Goal: Task Accomplishment & Management: Manage account settings

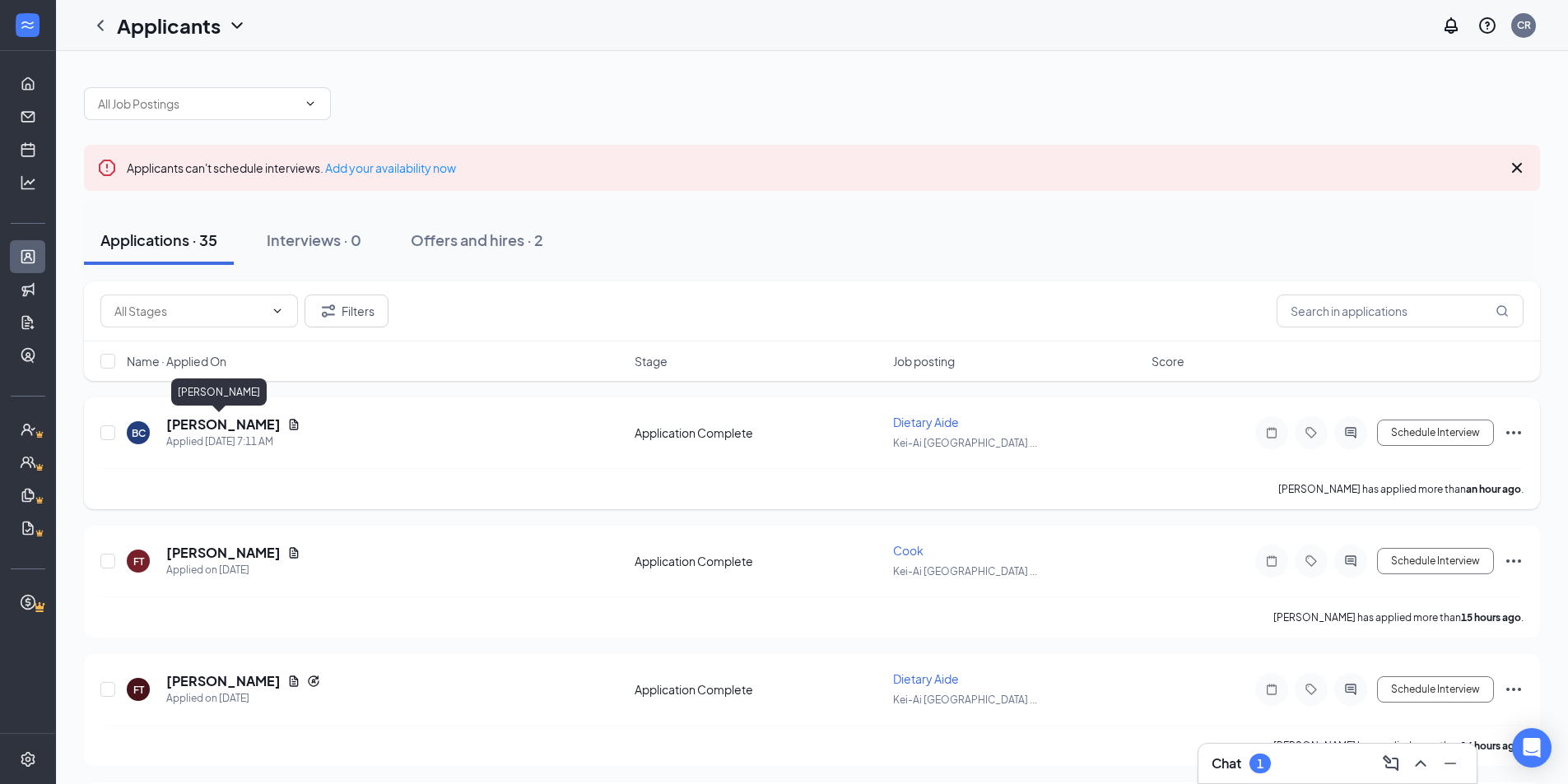
click at [207, 426] on h5 "[PERSON_NAME]" at bounding box center [223, 424] width 114 height 18
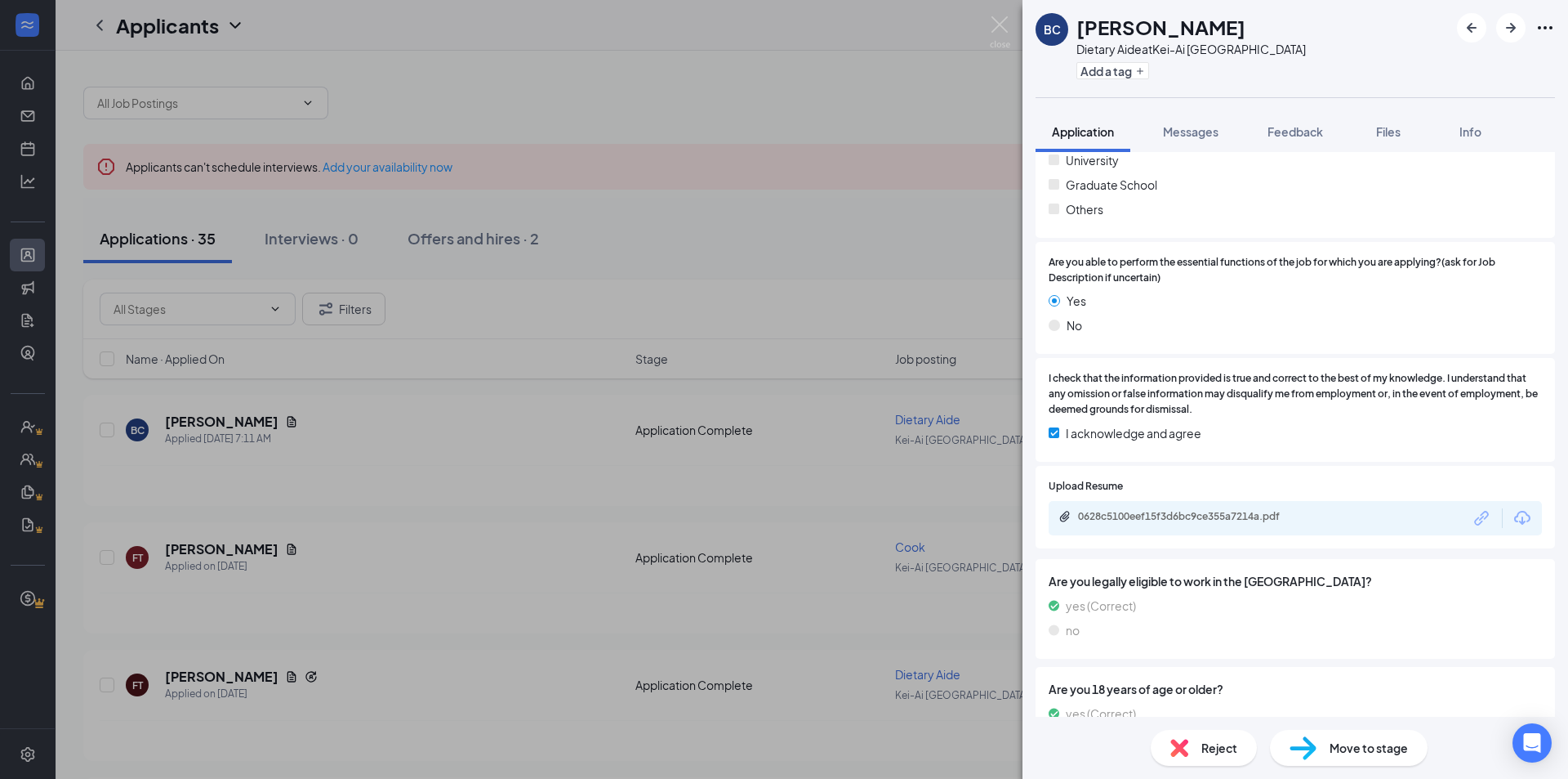
scroll to position [729, 0]
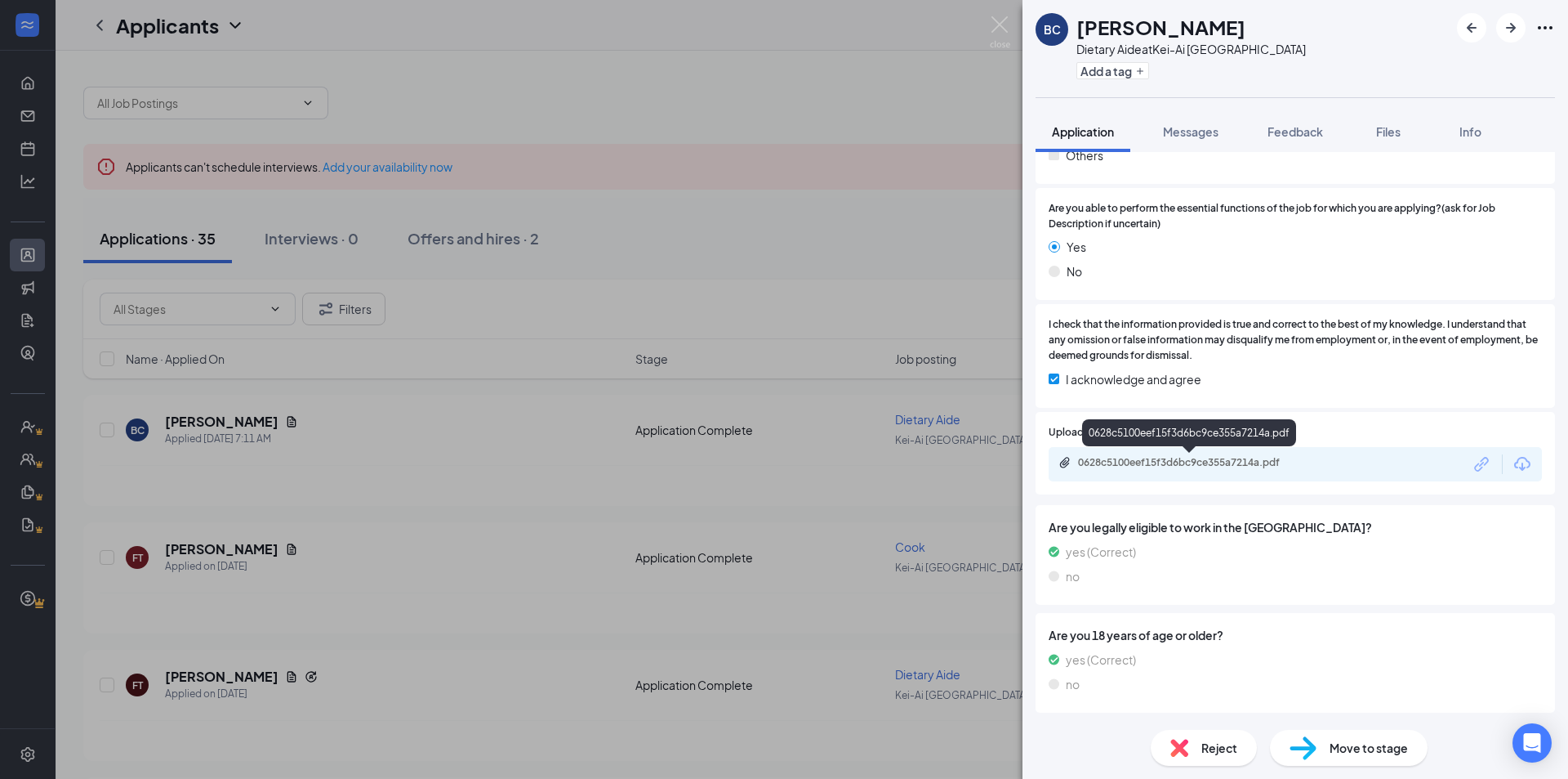
click at [1286, 472] on div "0628c5100eef15f3d6bc9ce355a7214a.pdf" at bounding box center [1191, 464] width 264 height 16
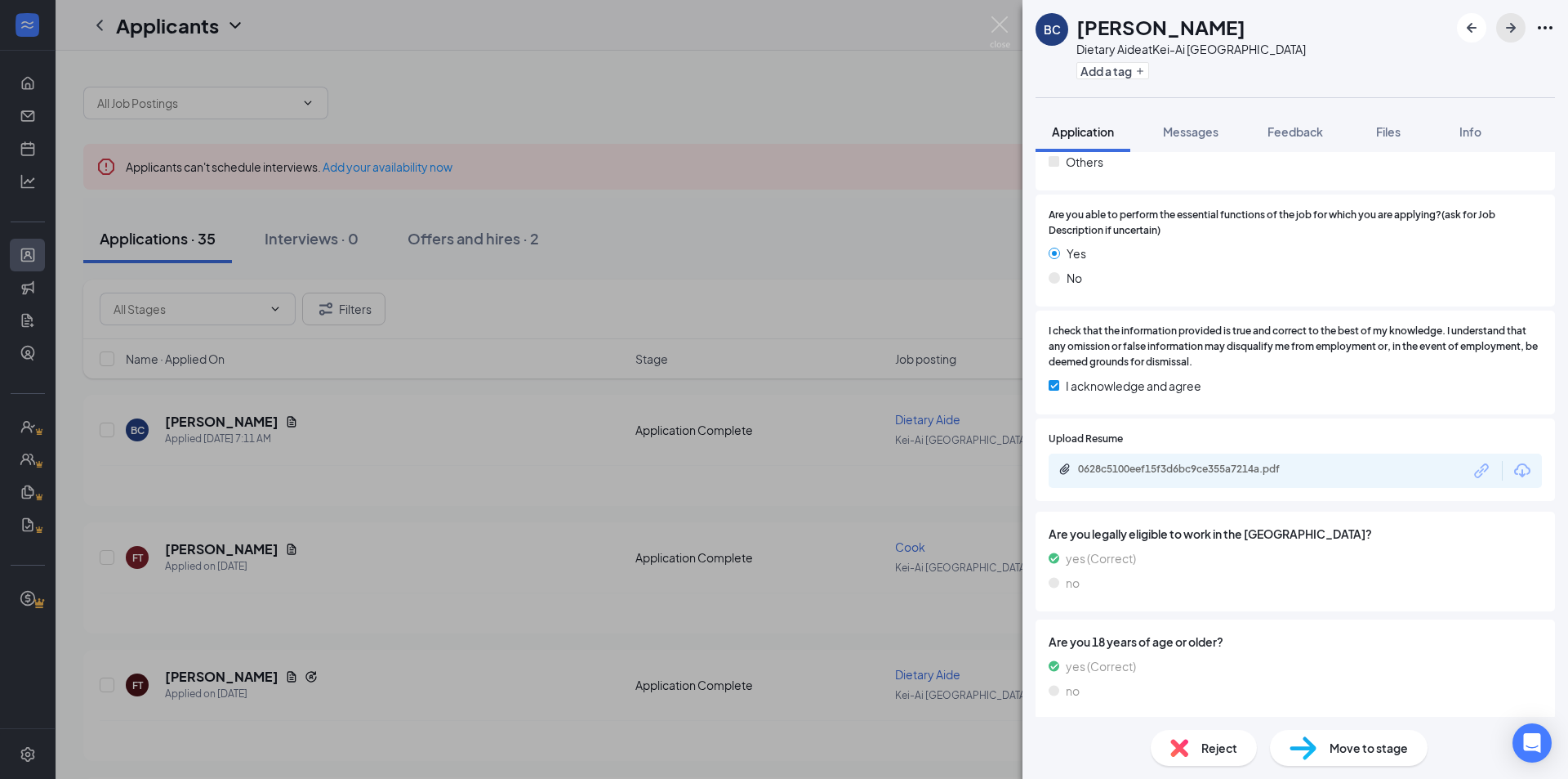
click at [1505, 36] on icon "ArrowRight" at bounding box center [1512, 28] width 20 height 20
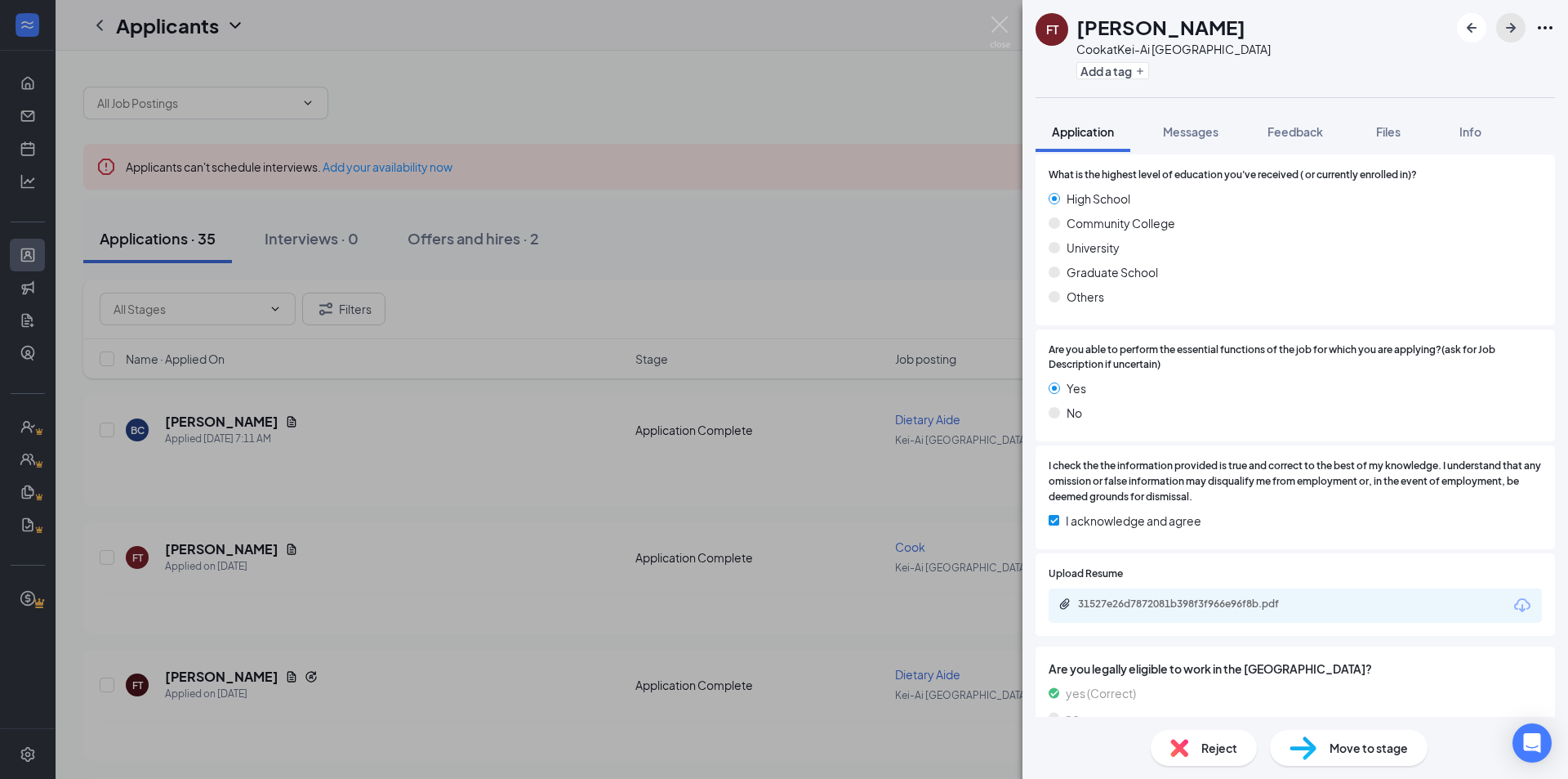
scroll to position [899, 0]
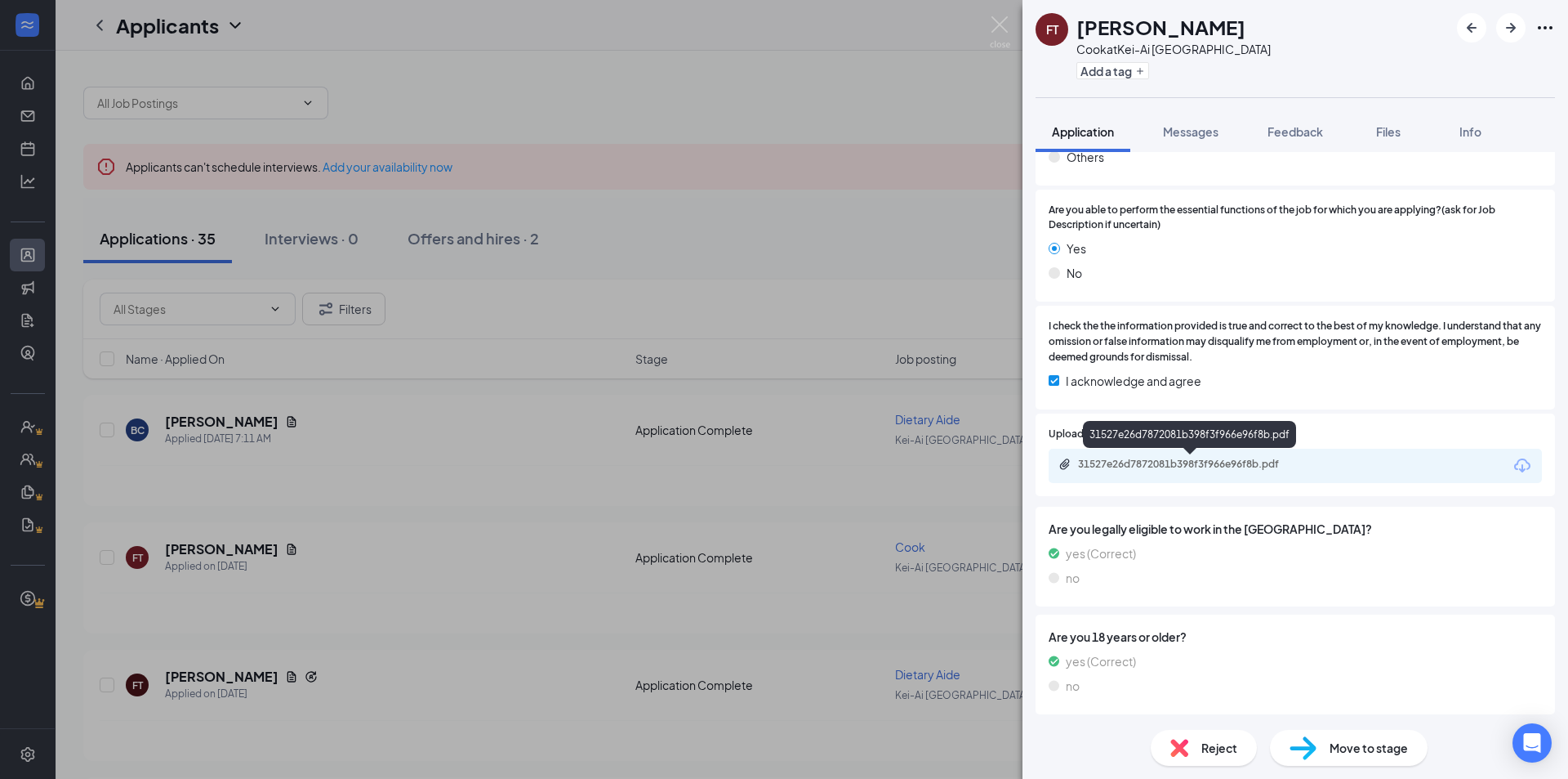
click at [1205, 461] on div "31527e26d7872081b398f3f966e96f8b.pdf" at bounding box center [1193, 464] width 229 height 13
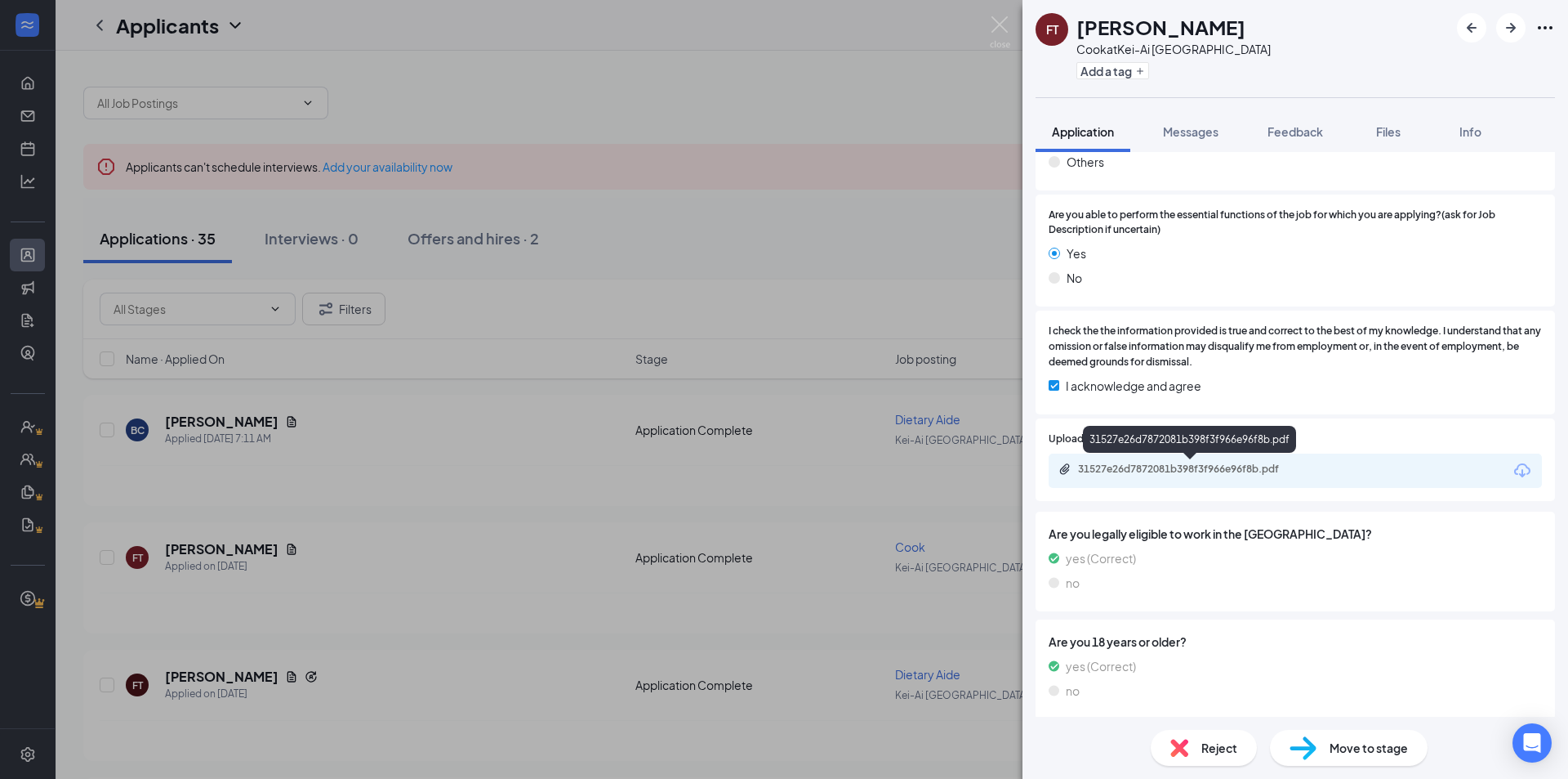
click at [1194, 467] on div "31527e26d7872081b398f3f966e96f8b.pdf" at bounding box center [1193, 469] width 229 height 13
click at [1513, 26] on icon "ArrowRight" at bounding box center [1512, 28] width 10 height 10
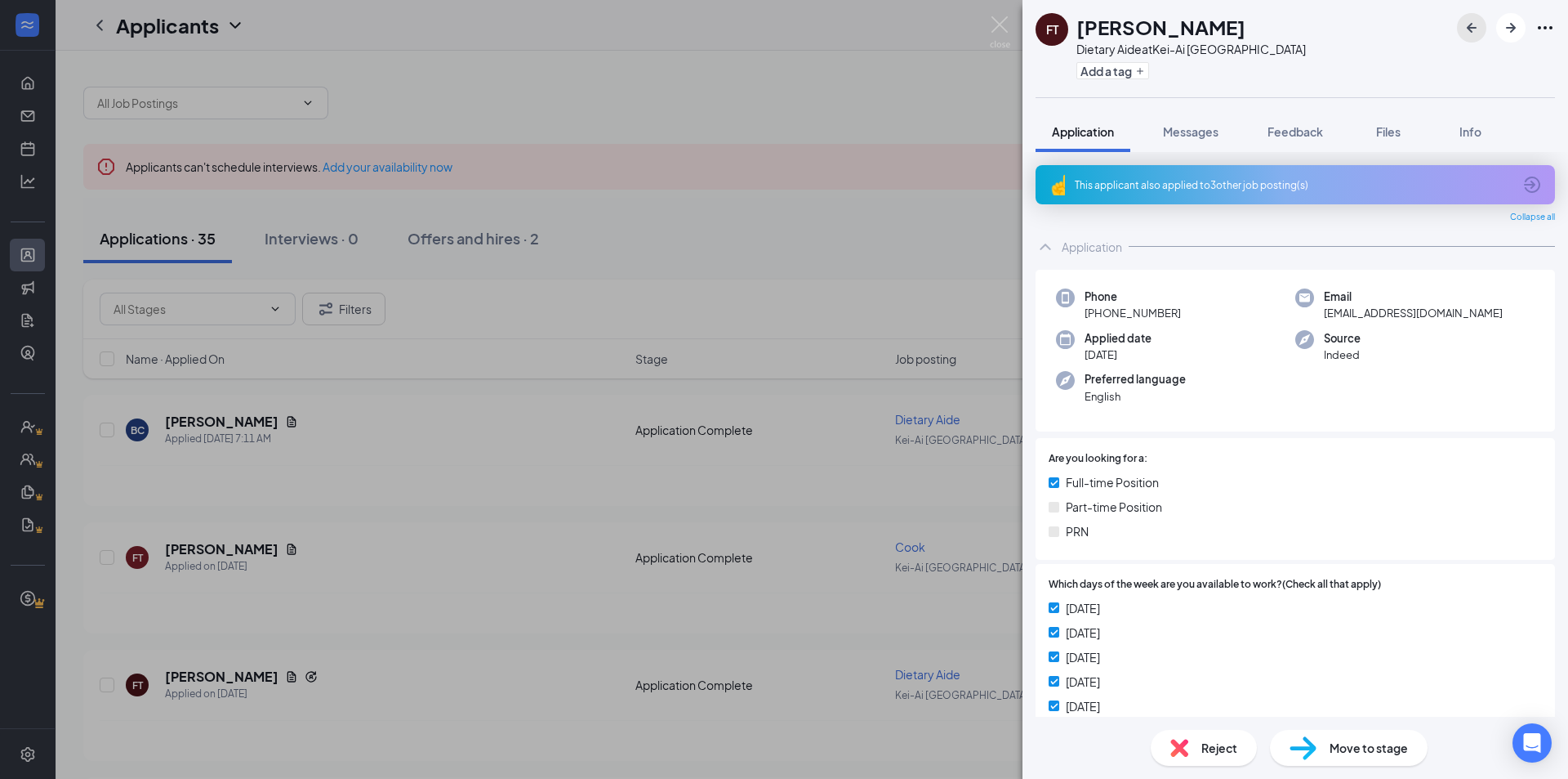
click at [1472, 30] on icon "ArrowLeftNew" at bounding box center [1472, 28] width 20 height 20
click at [1517, 30] on icon "ArrowRight" at bounding box center [1512, 28] width 20 height 20
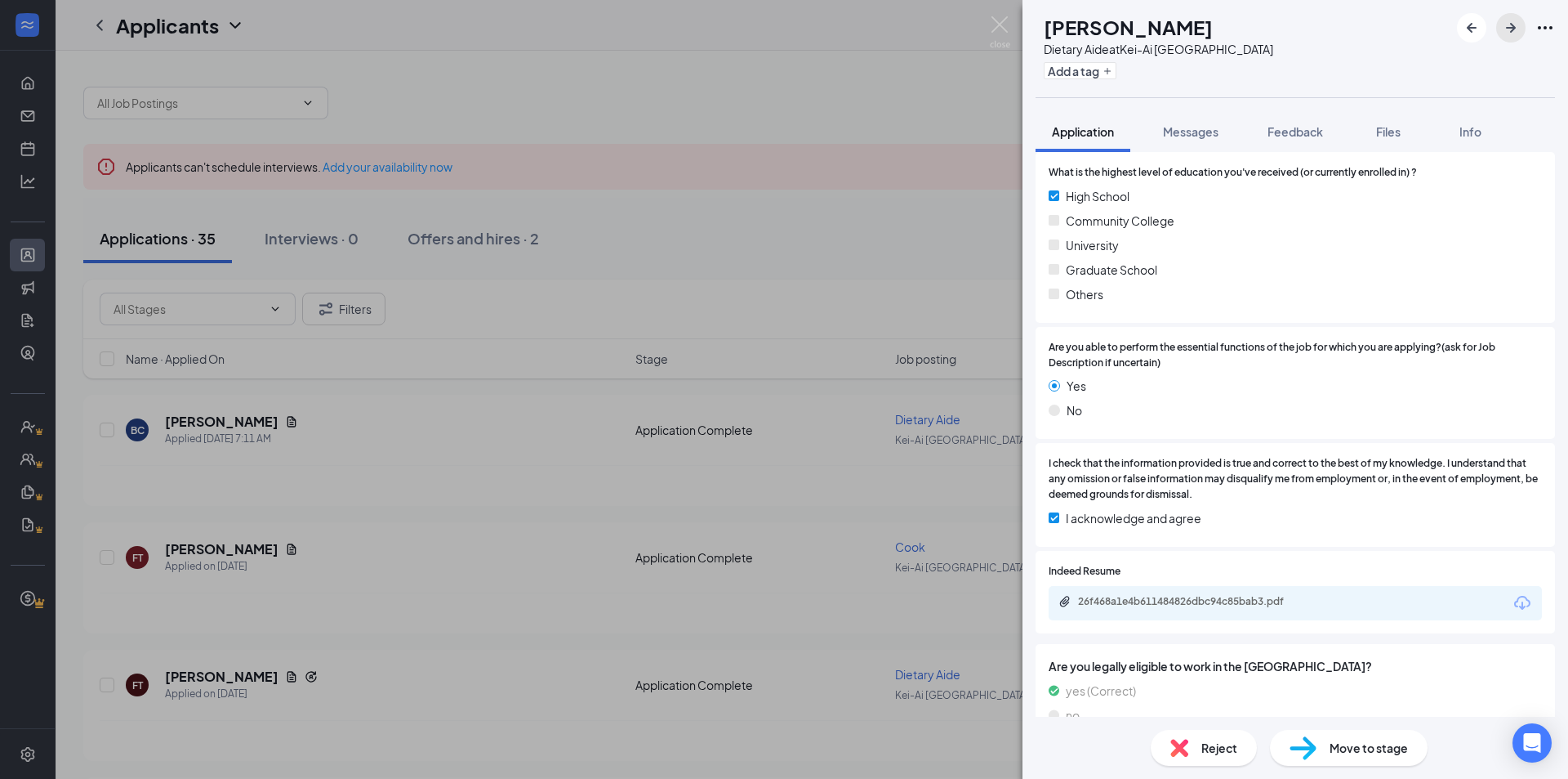
scroll to position [654, 0]
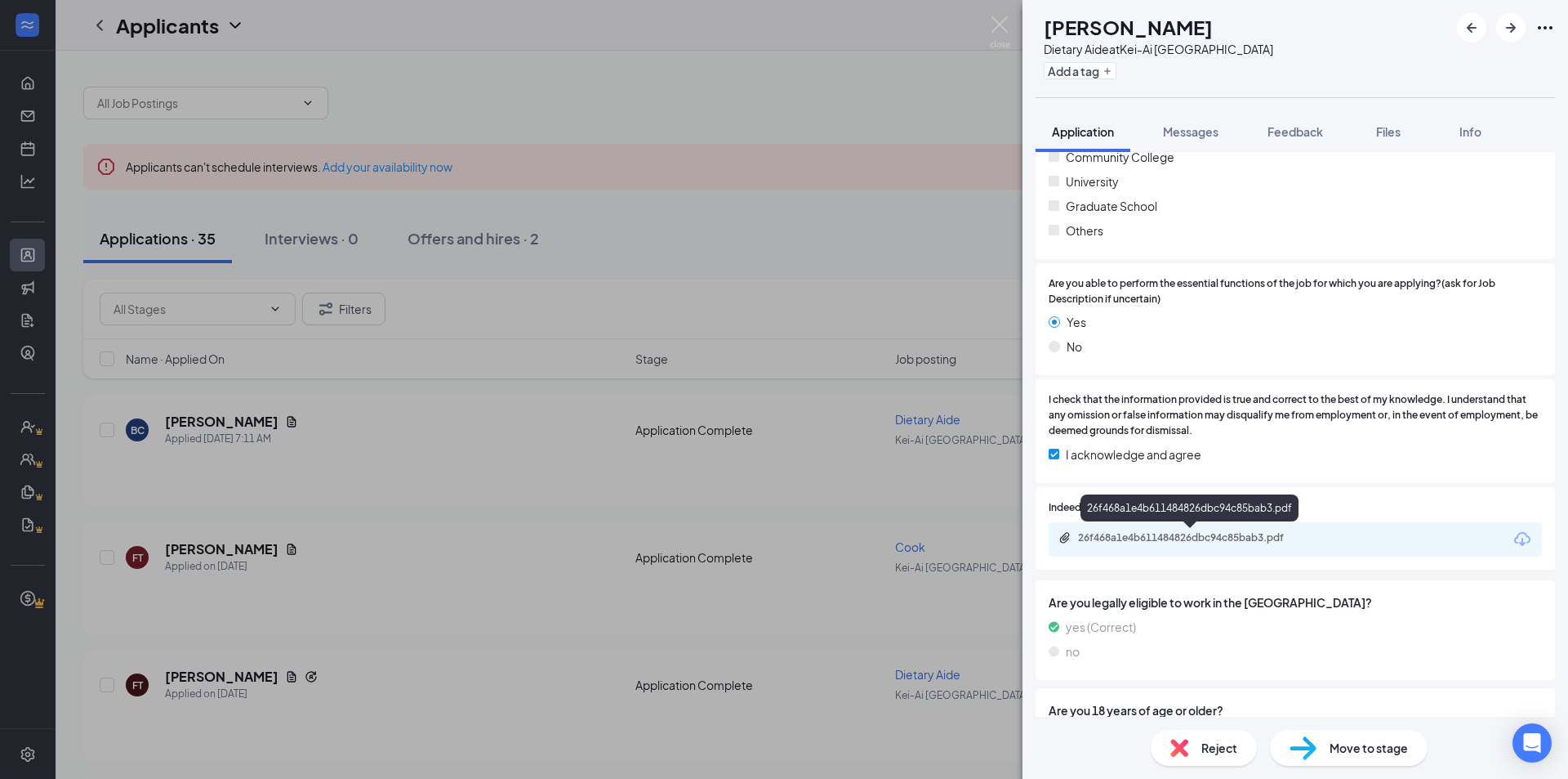
click at [1240, 538] on div "26f468a1e4b611484826dbc94c85bab3.pdf" at bounding box center [1193, 537] width 229 height 13
click at [1229, 746] on span "Reject" at bounding box center [1220, 747] width 36 height 18
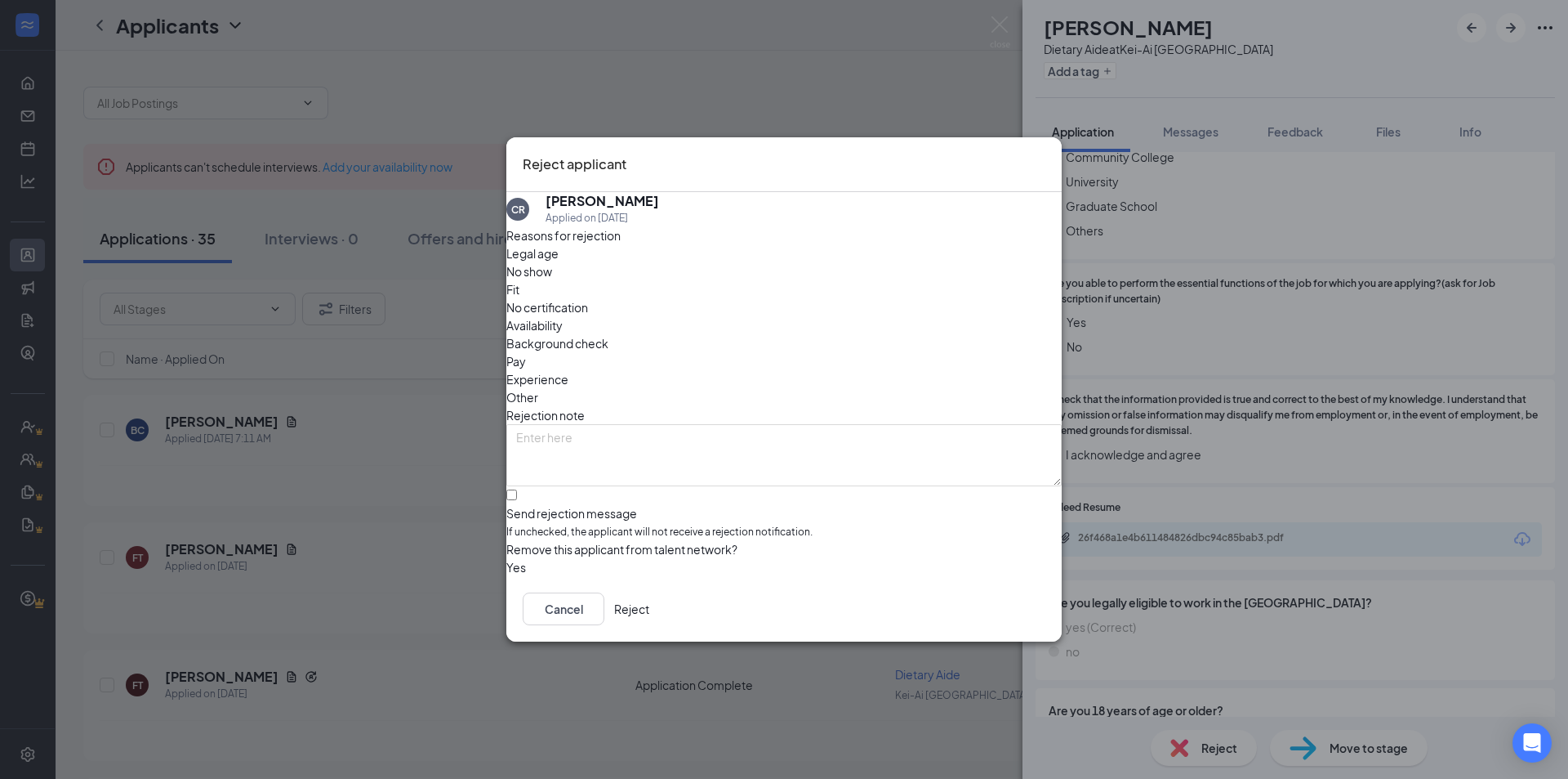
click at [568, 370] on span "Experience" at bounding box center [537, 379] width 62 height 18
click at [517, 490] on input "Send rejection message If unchecked, the applicant will not receive a rejection…" at bounding box center [511, 495] width 11 height 11
checkbox input "true"
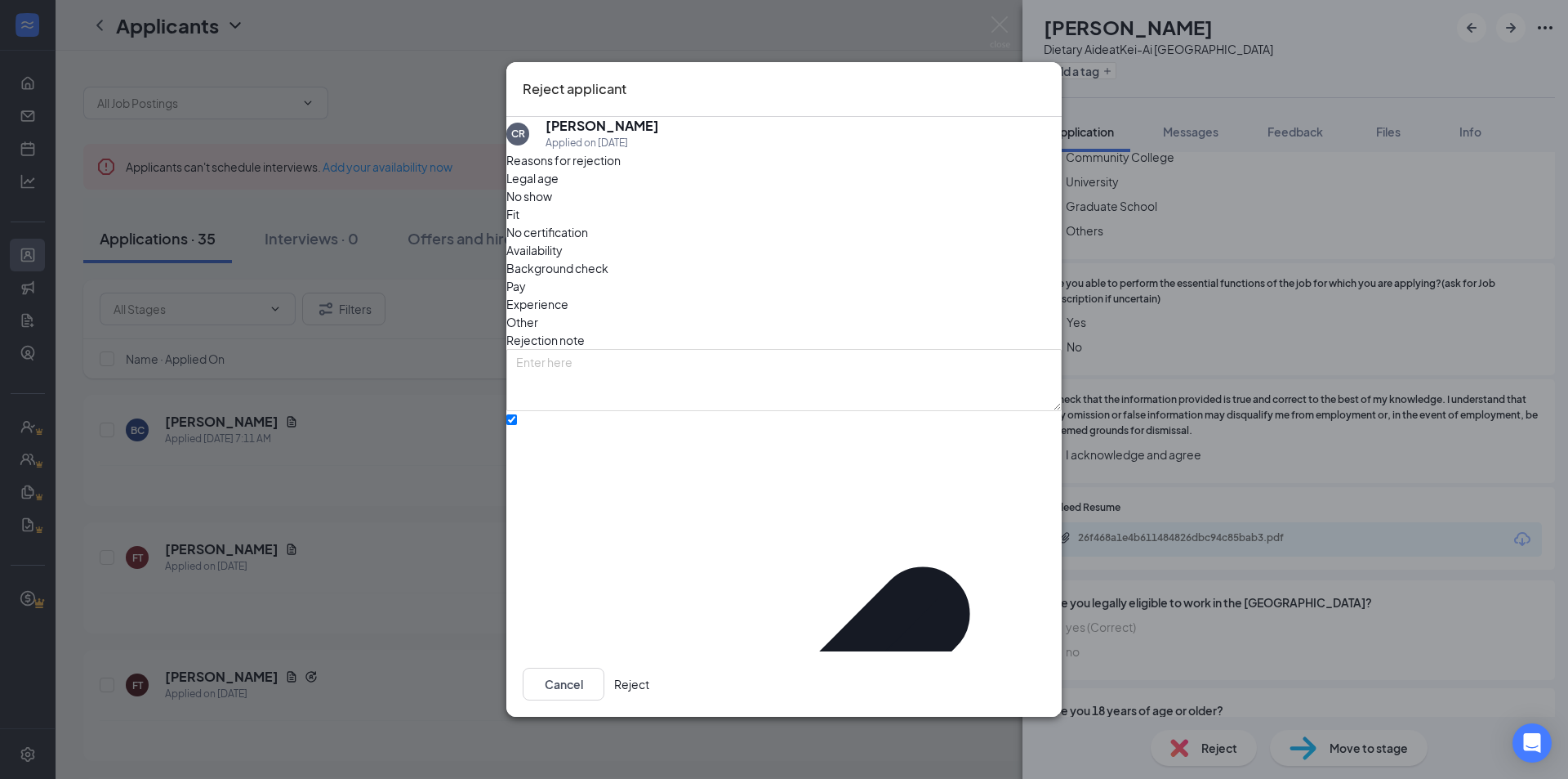
drag, startPoint x: 657, startPoint y: 502, endPoint x: 671, endPoint y: 502, distance: 14.0
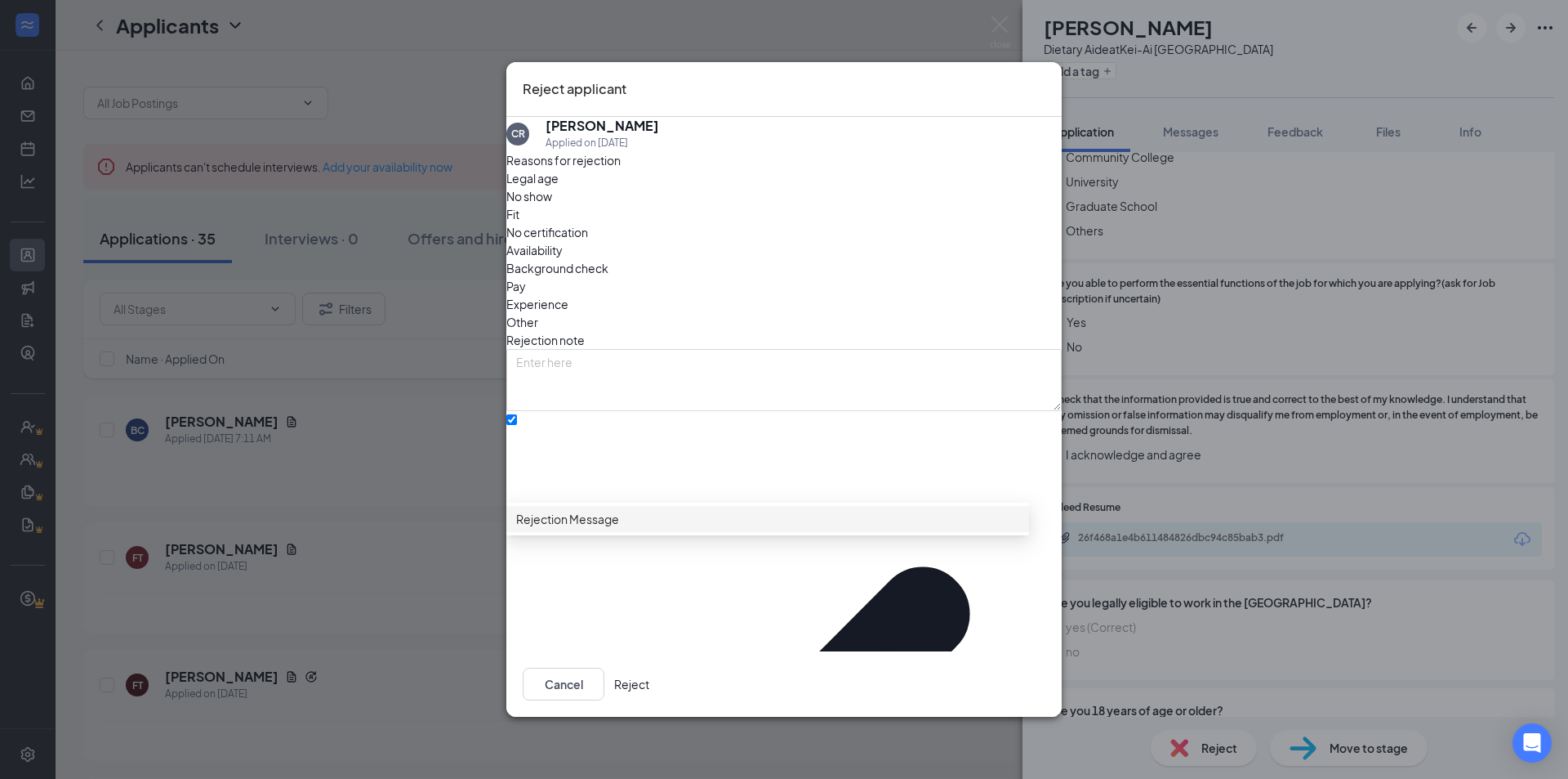
click at [688, 571] on div "Reasons for rejection Legal age No show Fit No certification Availability Backg…" at bounding box center [784, 635] width 556 height 968
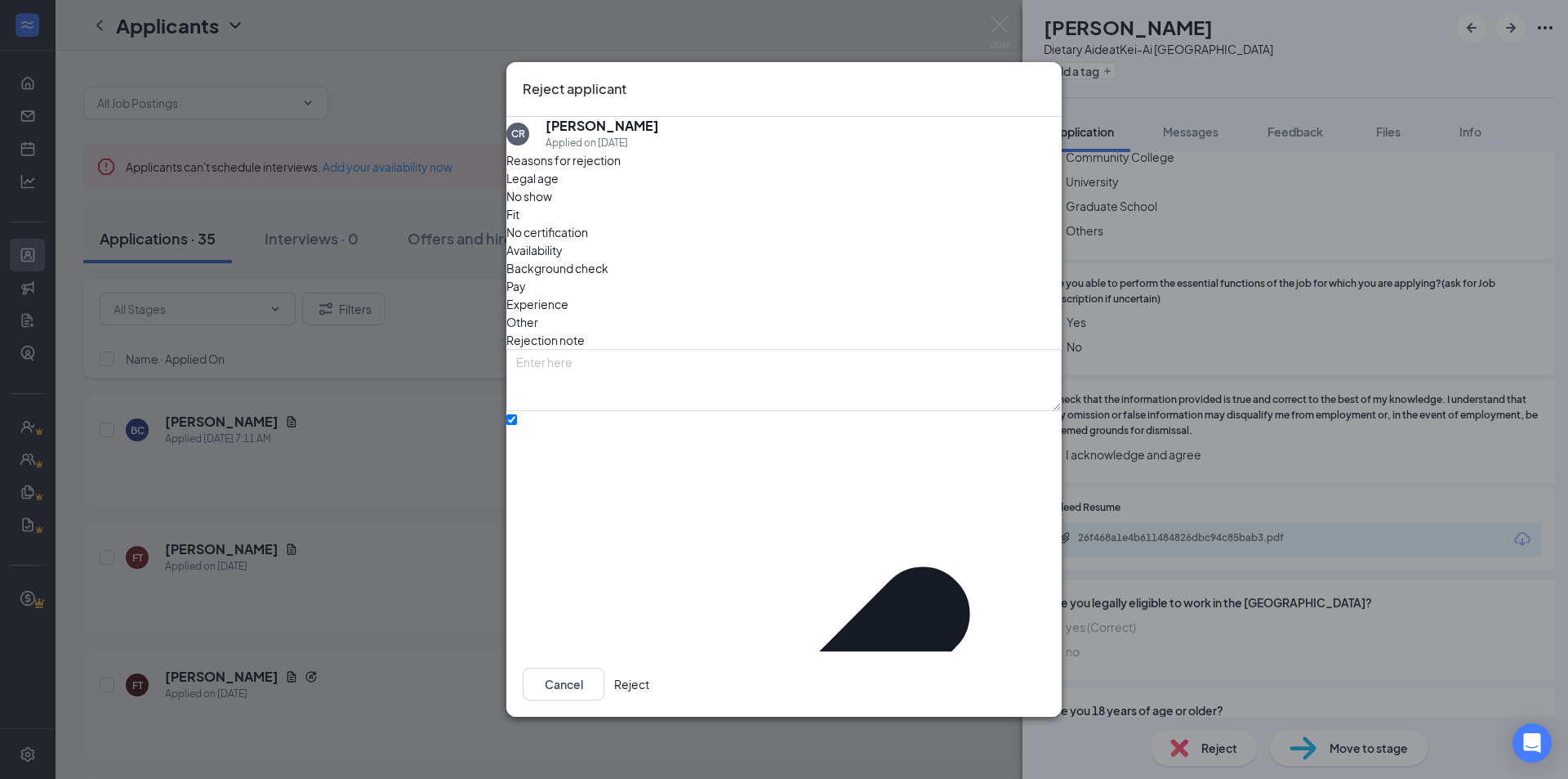
click at [688, 557] on div "Reasons for rejection Legal age No show Fit No certification Availability Backg…" at bounding box center [784, 635] width 556 height 968
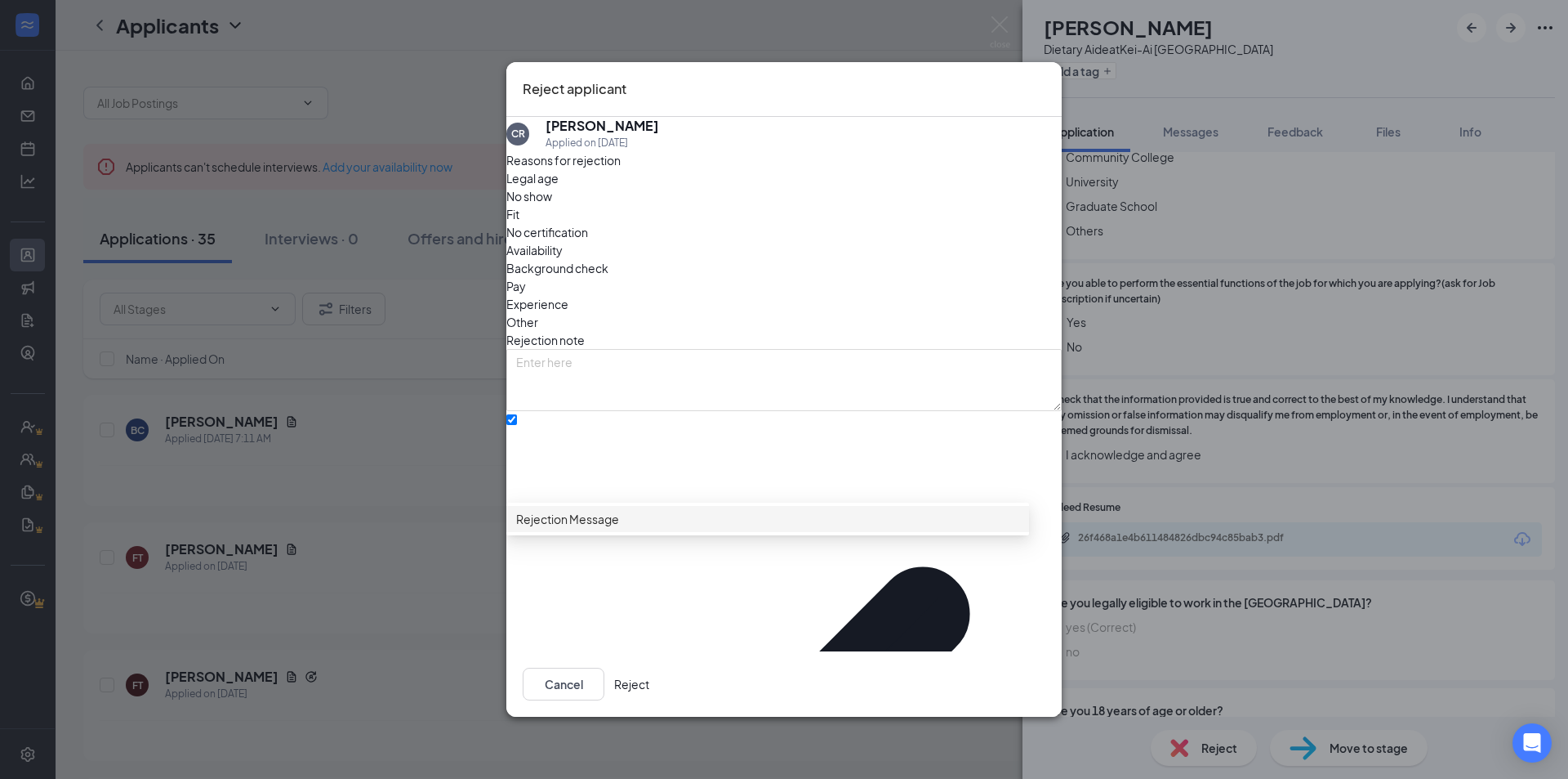
click at [700, 528] on span "Rejection Message" at bounding box center [768, 519] width 503 height 18
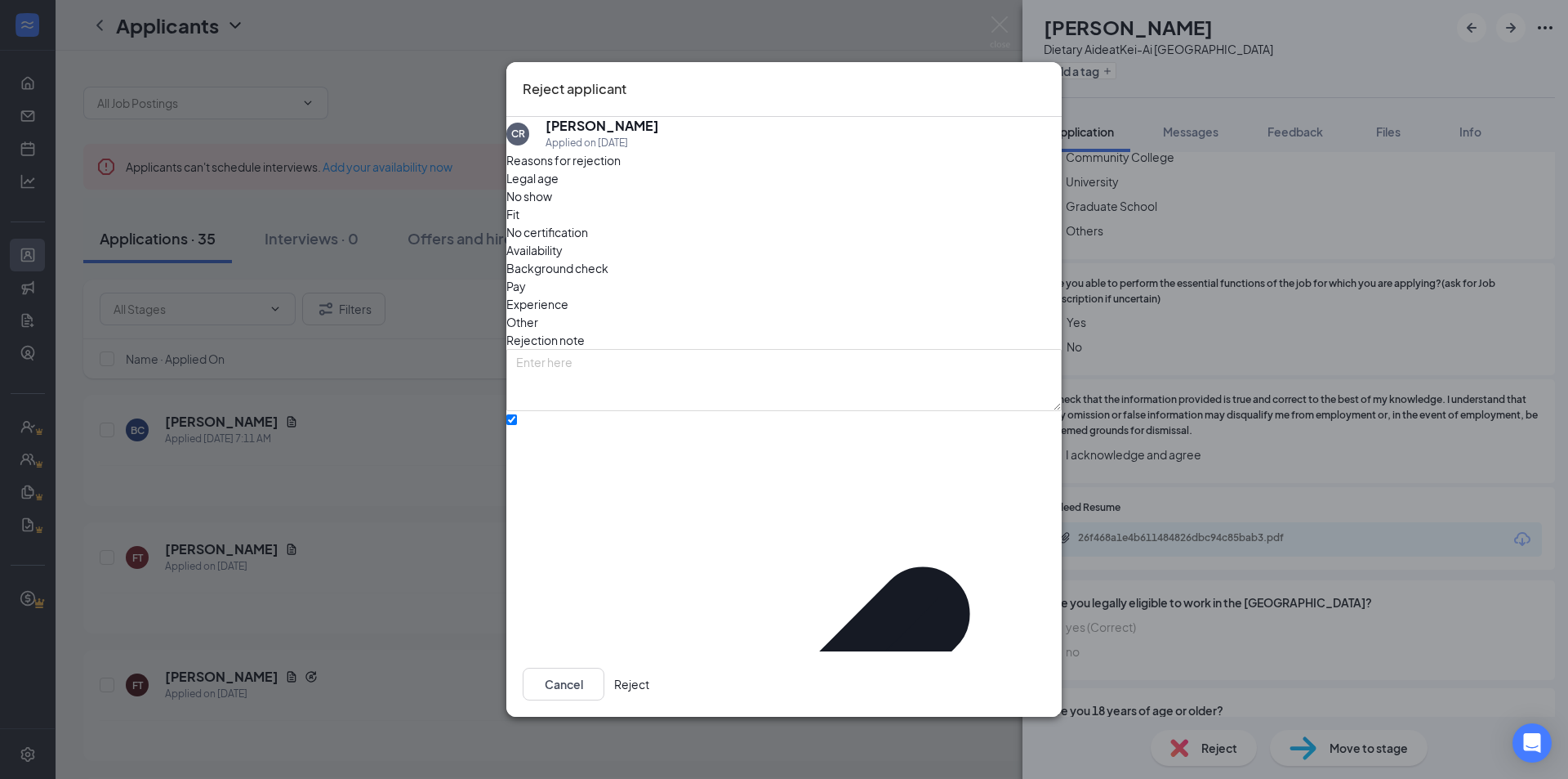
click at [649, 667] on button "Reject" at bounding box center [633, 683] width 36 height 33
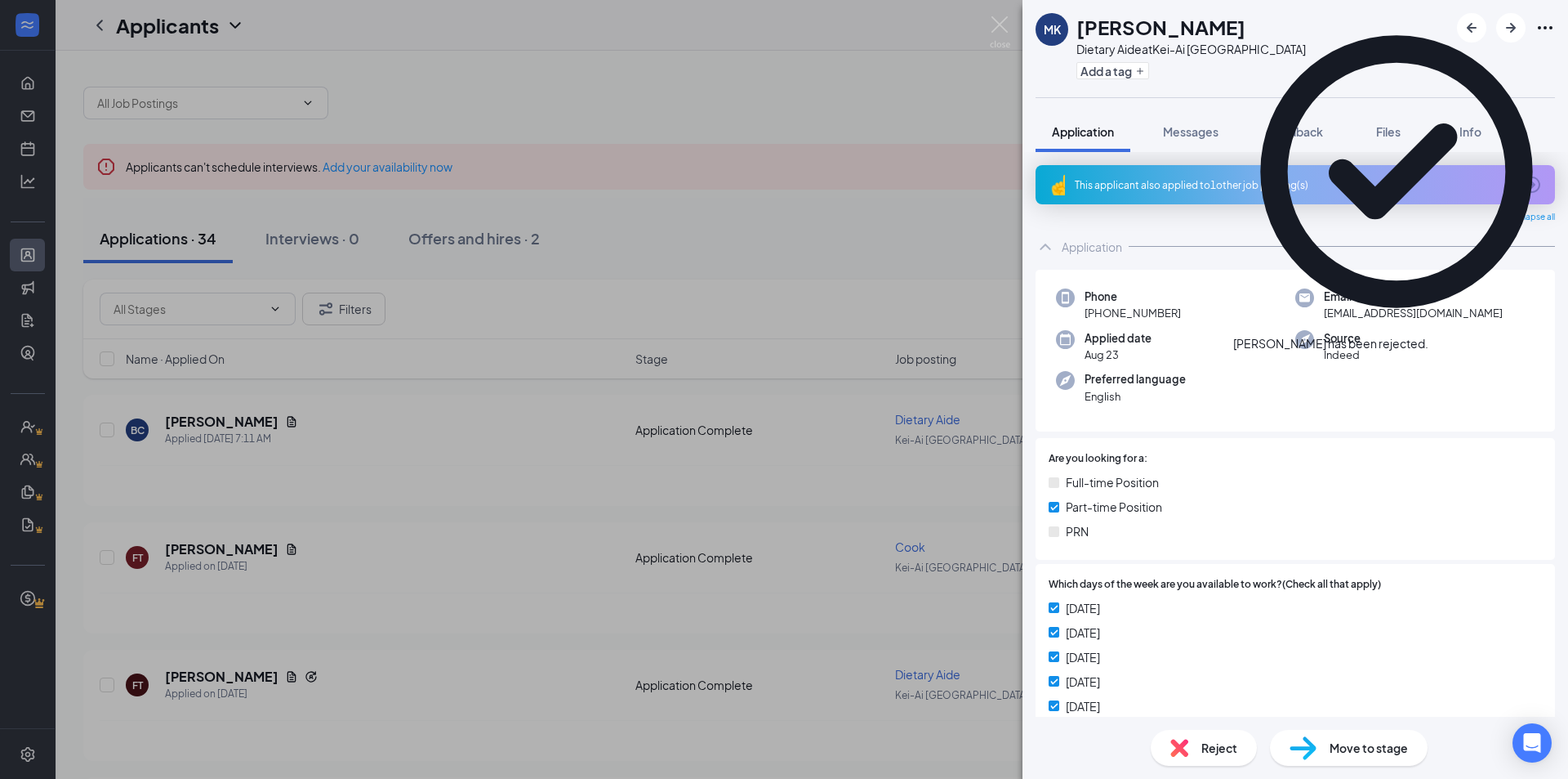
click at [1444, 340] on icon "Cross" at bounding box center [1439, 345] width 10 height 10
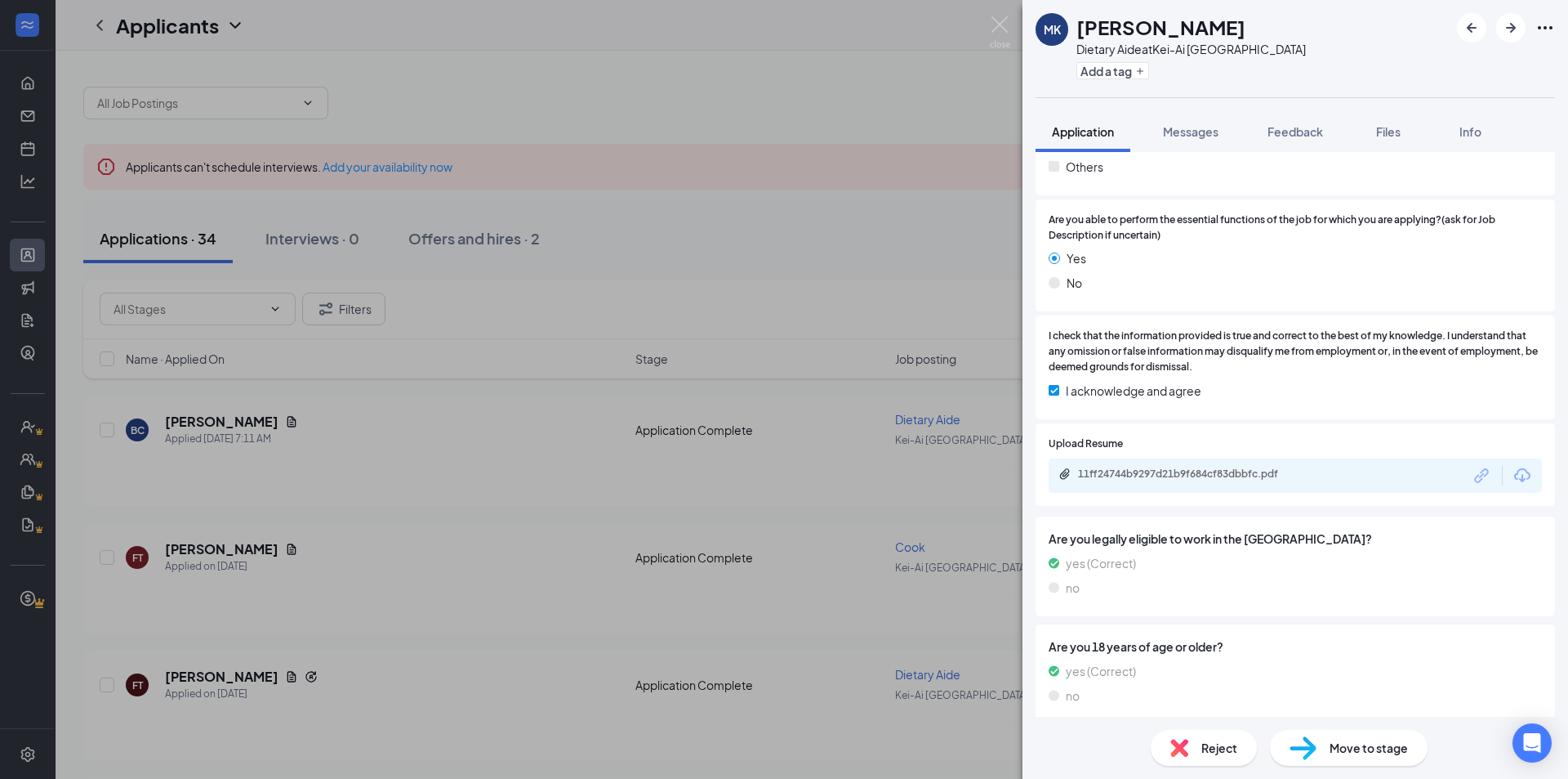
scroll to position [775, 0]
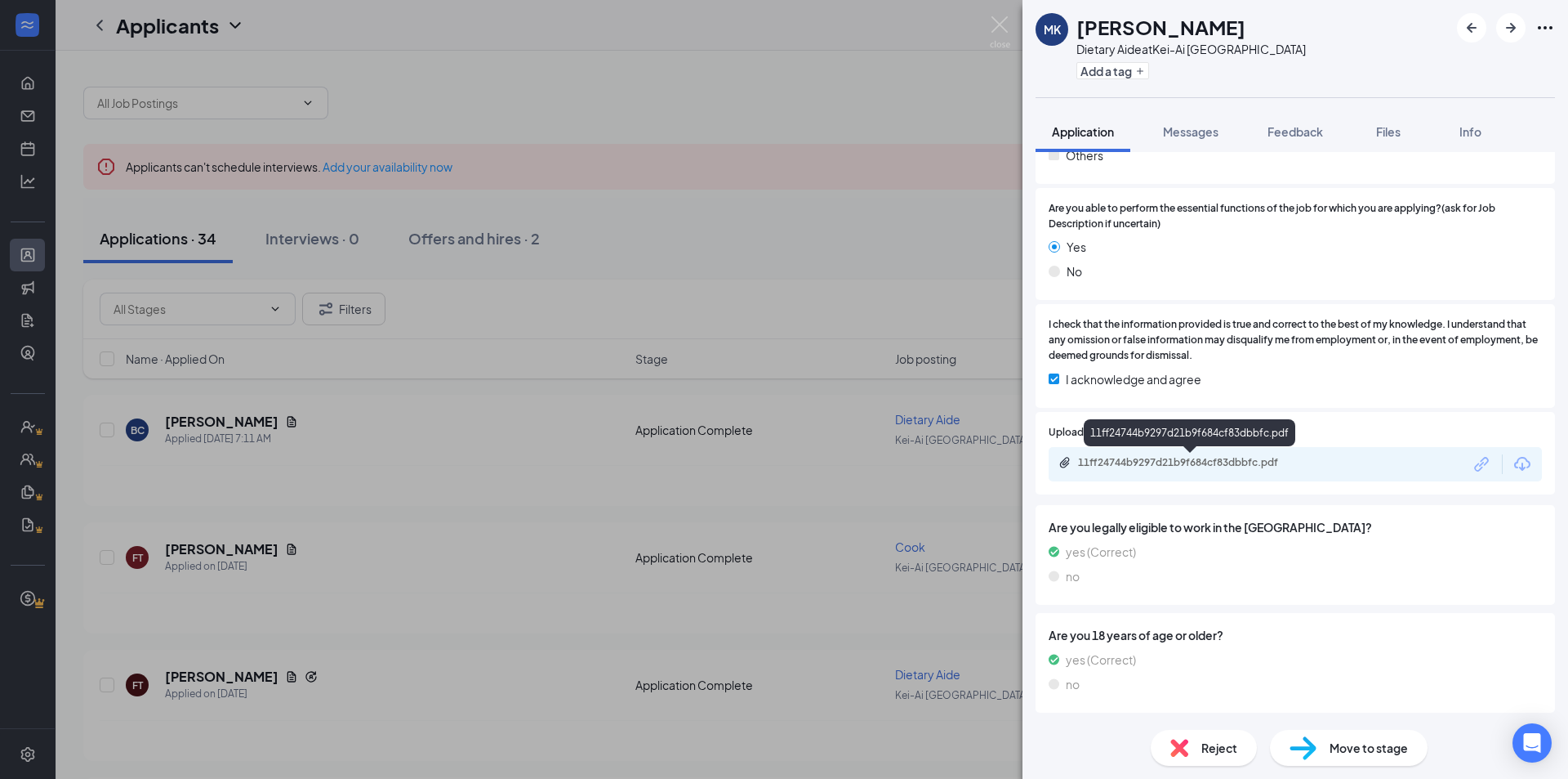
click at [1198, 465] on div "11ff24744b9297d21b9f684cf83dbbfc.pdf" at bounding box center [1193, 462] width 229 height 13
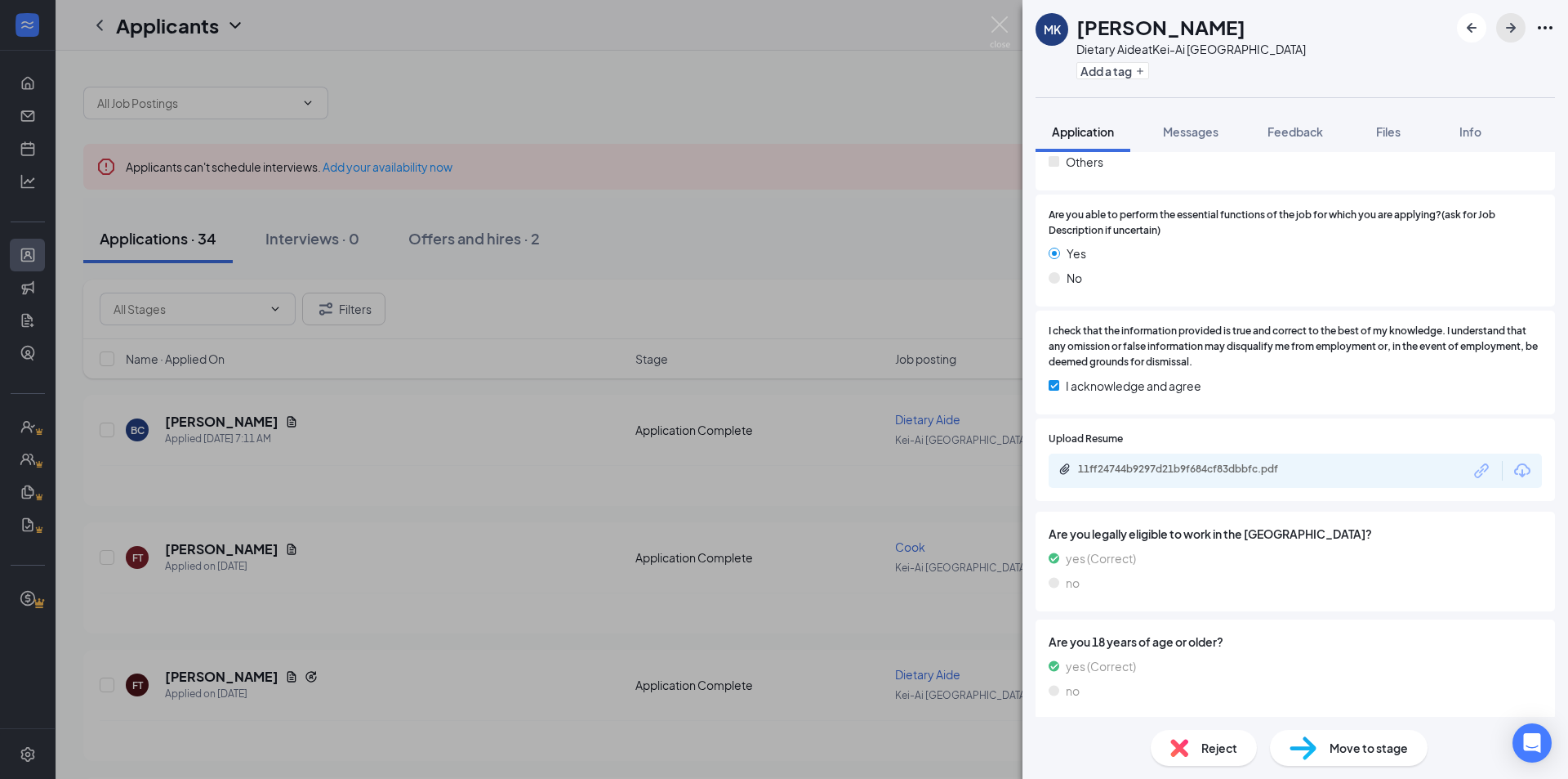
click at [1511, 28] on icon "ArrowRight" at bounding box center [1512, 28] width 10 height 10
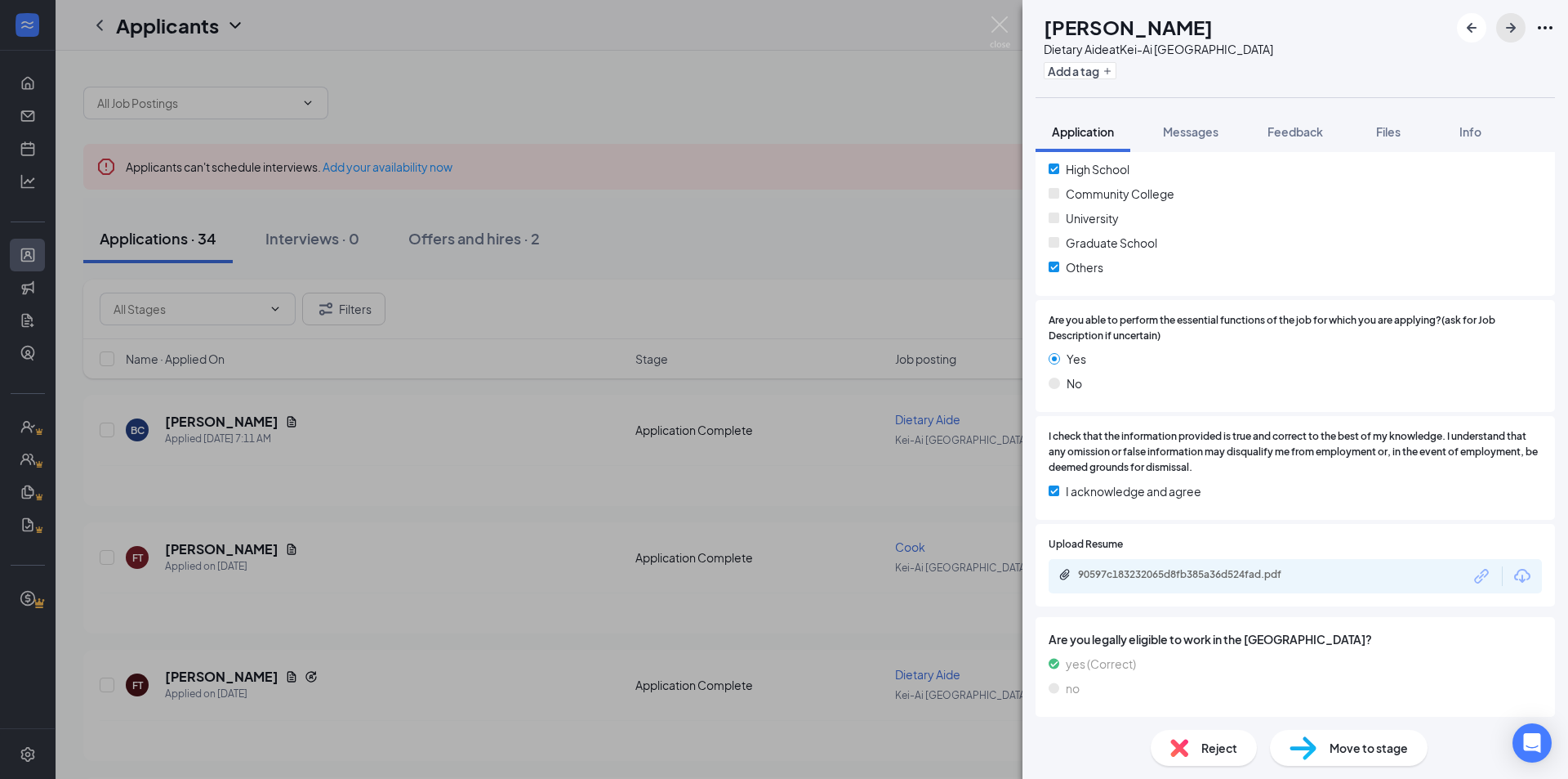
scroll to position [654, 0]
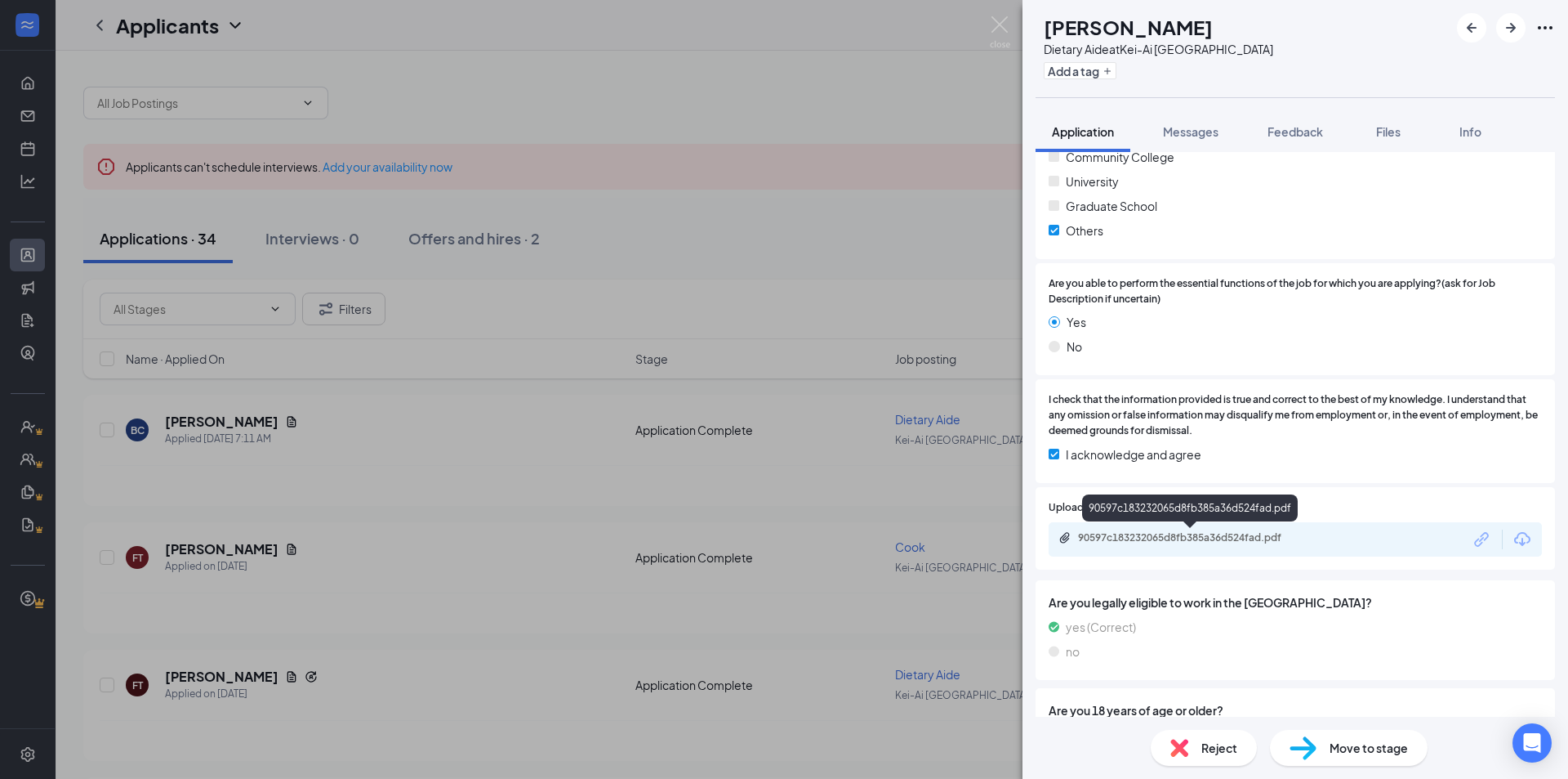
click at [1299, 536] on div "90597c183232065d8fb385a36d524fad.pdf" at bounding box center [1193, 537] width 229 height 13
click at [1508, 29] on icon "ArrowRight" at bounding box center [1512, 28] width 20 height 20
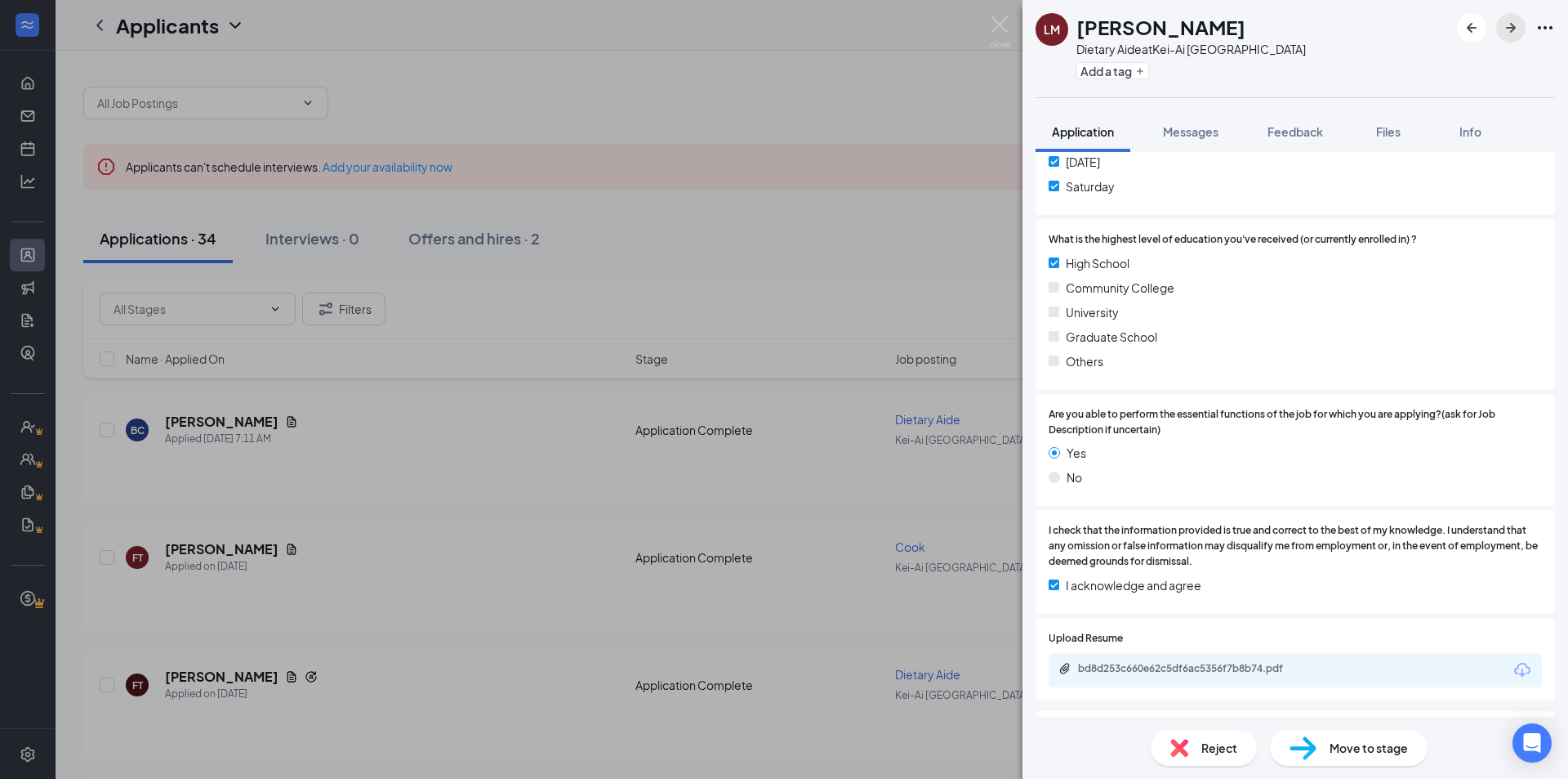
scroll to position [572, 0]
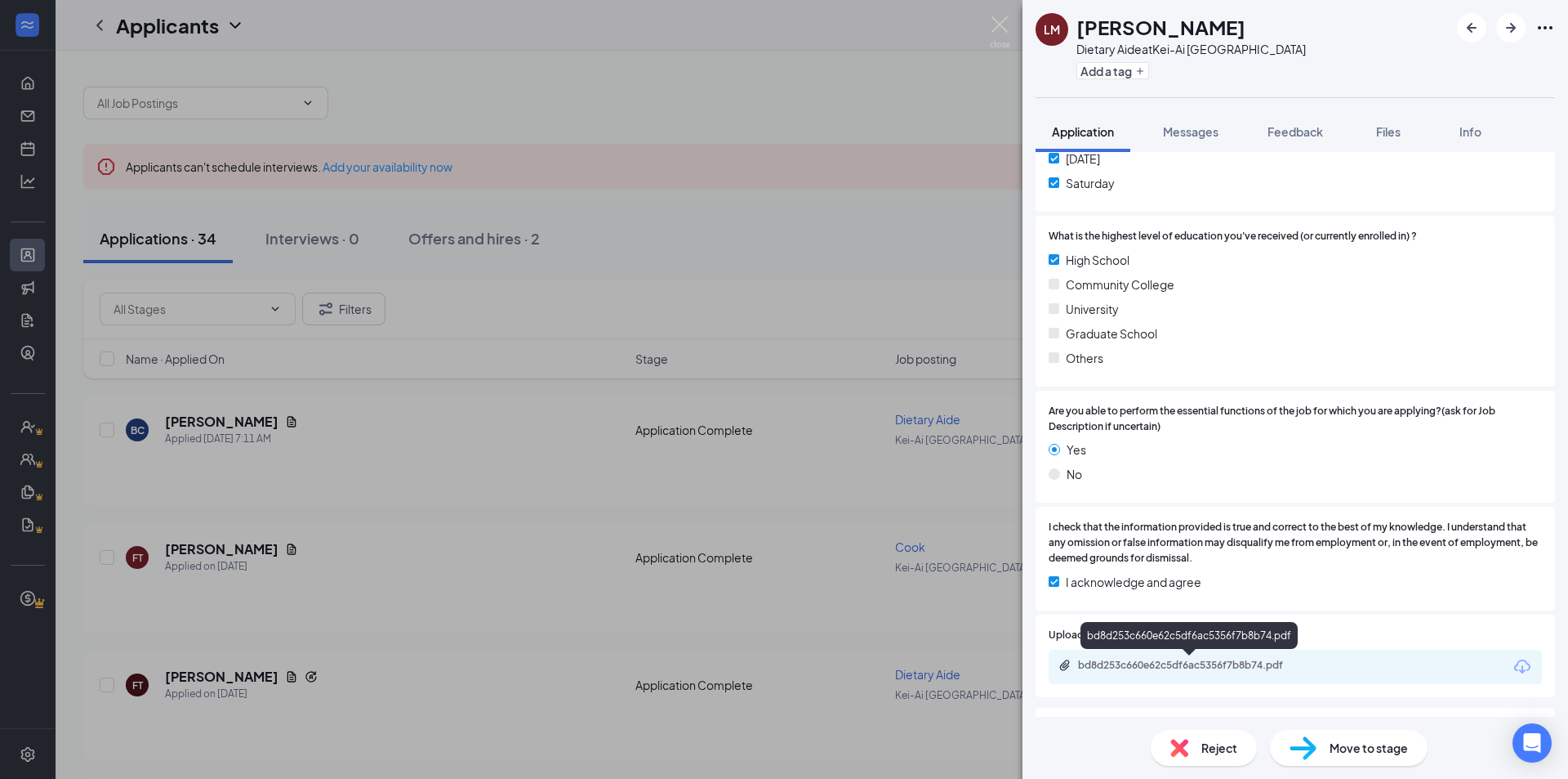
click at [1179, 659] on div "bd8d253c660e62c5df6ac5356f7b8b74.pdf" at bounding box center [1193, 664] width 229 height 13
click at [1105, 74] on button "Add a tag" at bounding box center [1113, 70] width 73 height 17
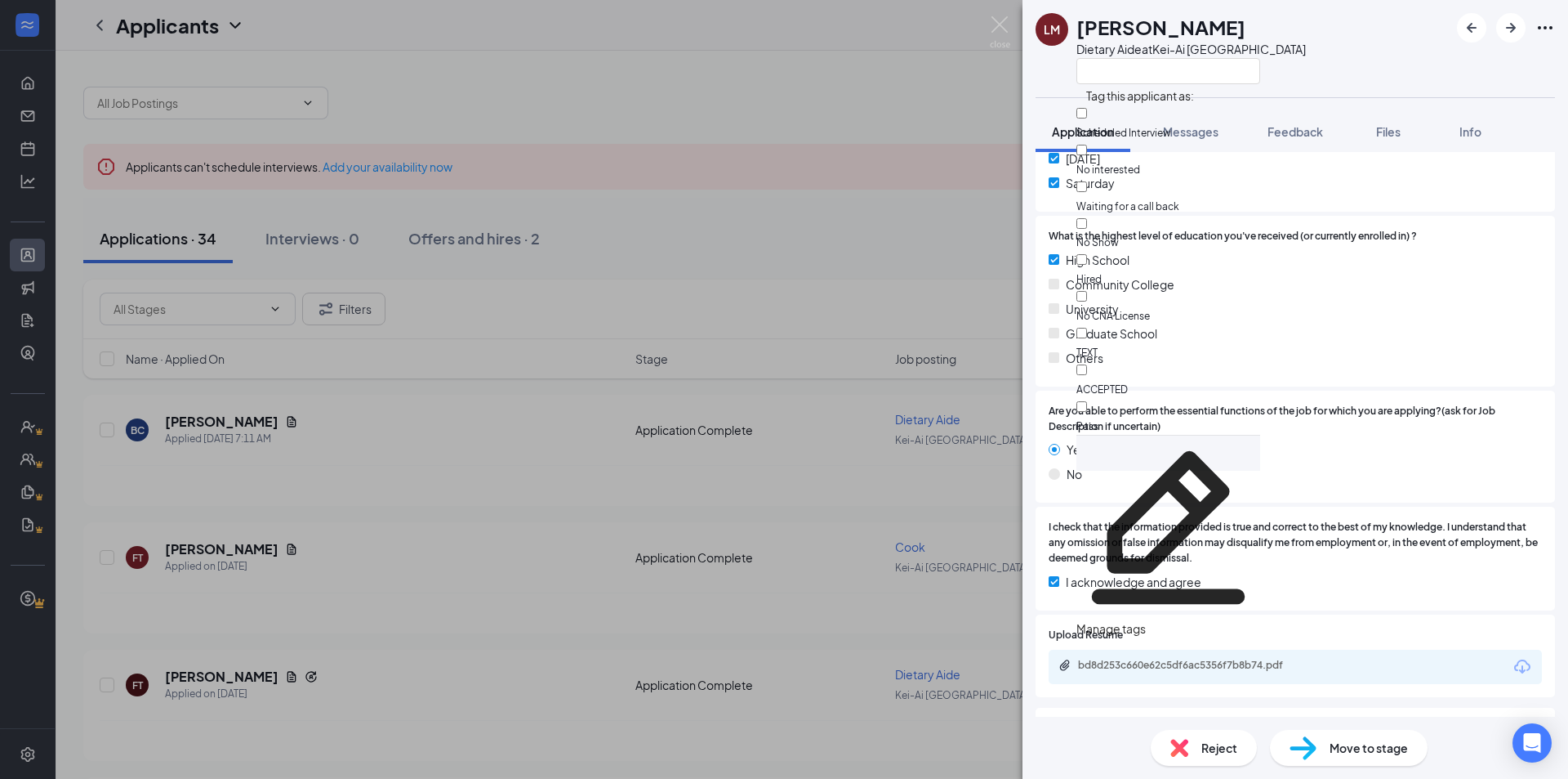
click at [1521, 222] on div "What is the highest level of education you've received (or currently enrolled i…" at bounding box center [1296, 301] width 519 height 171
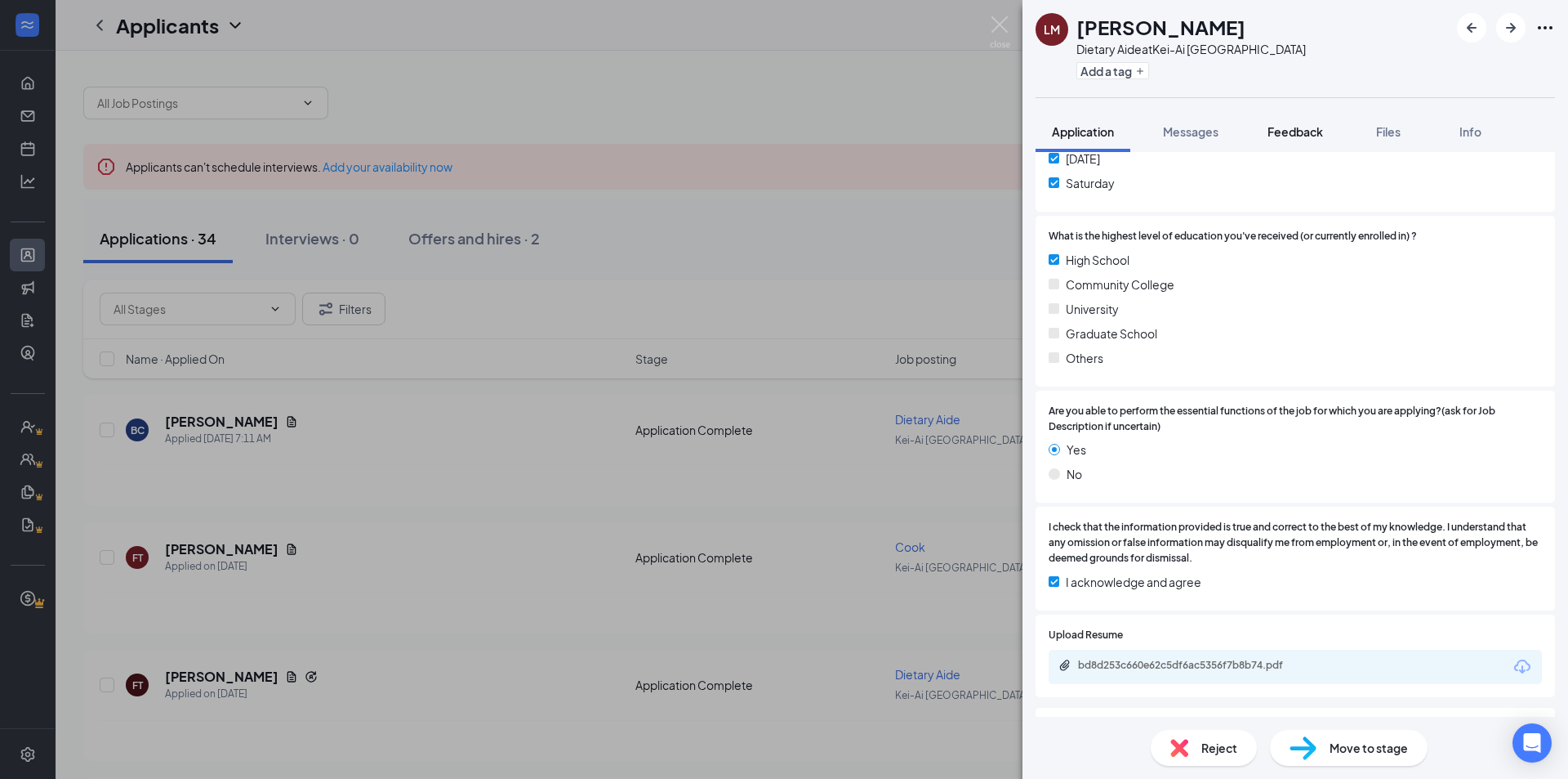
click at [1283, 127] on span "Feedback" at bounding box center [1296, 131] width 55 height 15
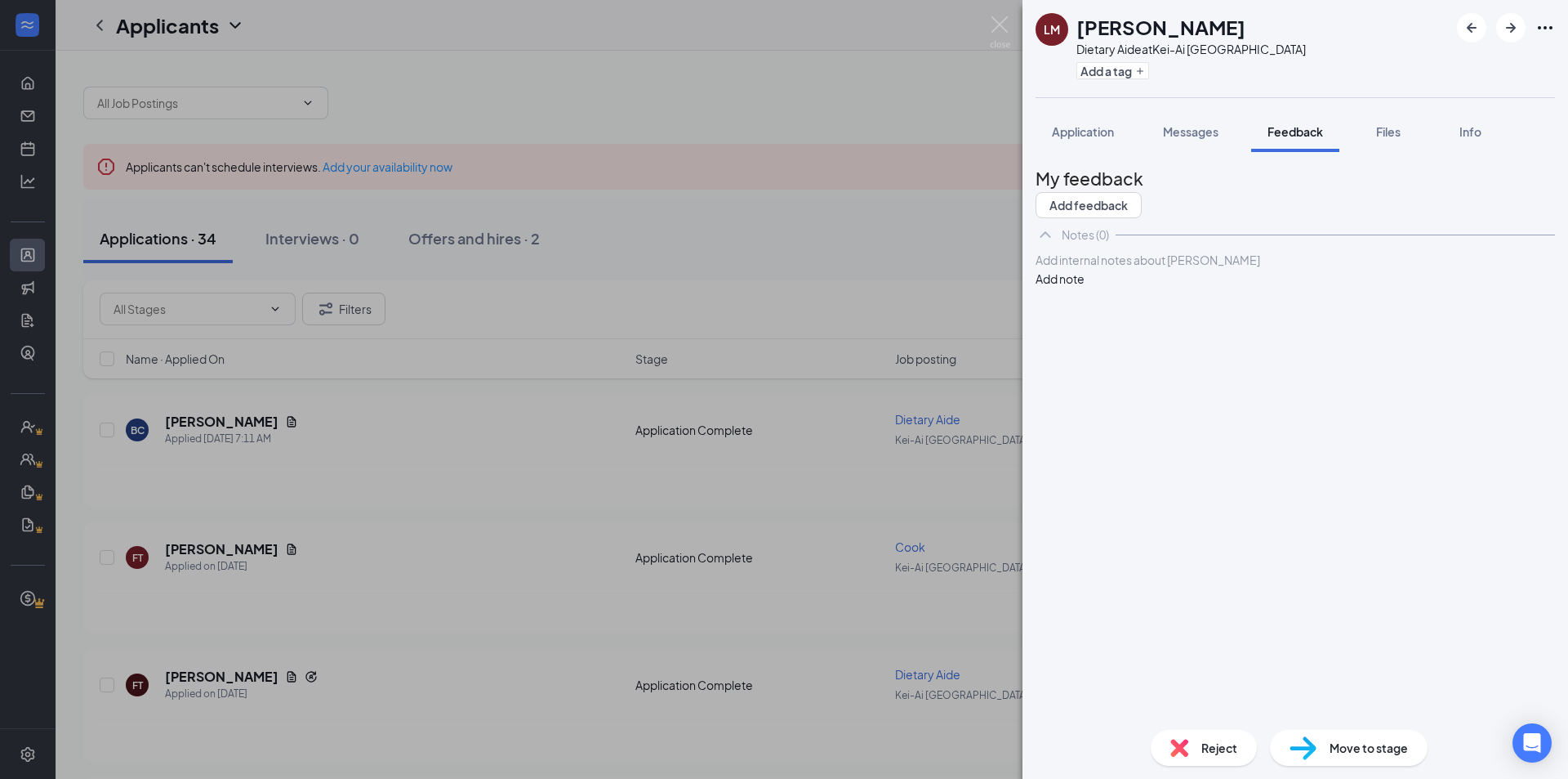
click at [1194, 269] on div at bounding box center [1296, 260] width 518 height 17
click at [1084, 287] on button "Add note" at bounding box center [1061, 278] width 49 height 18
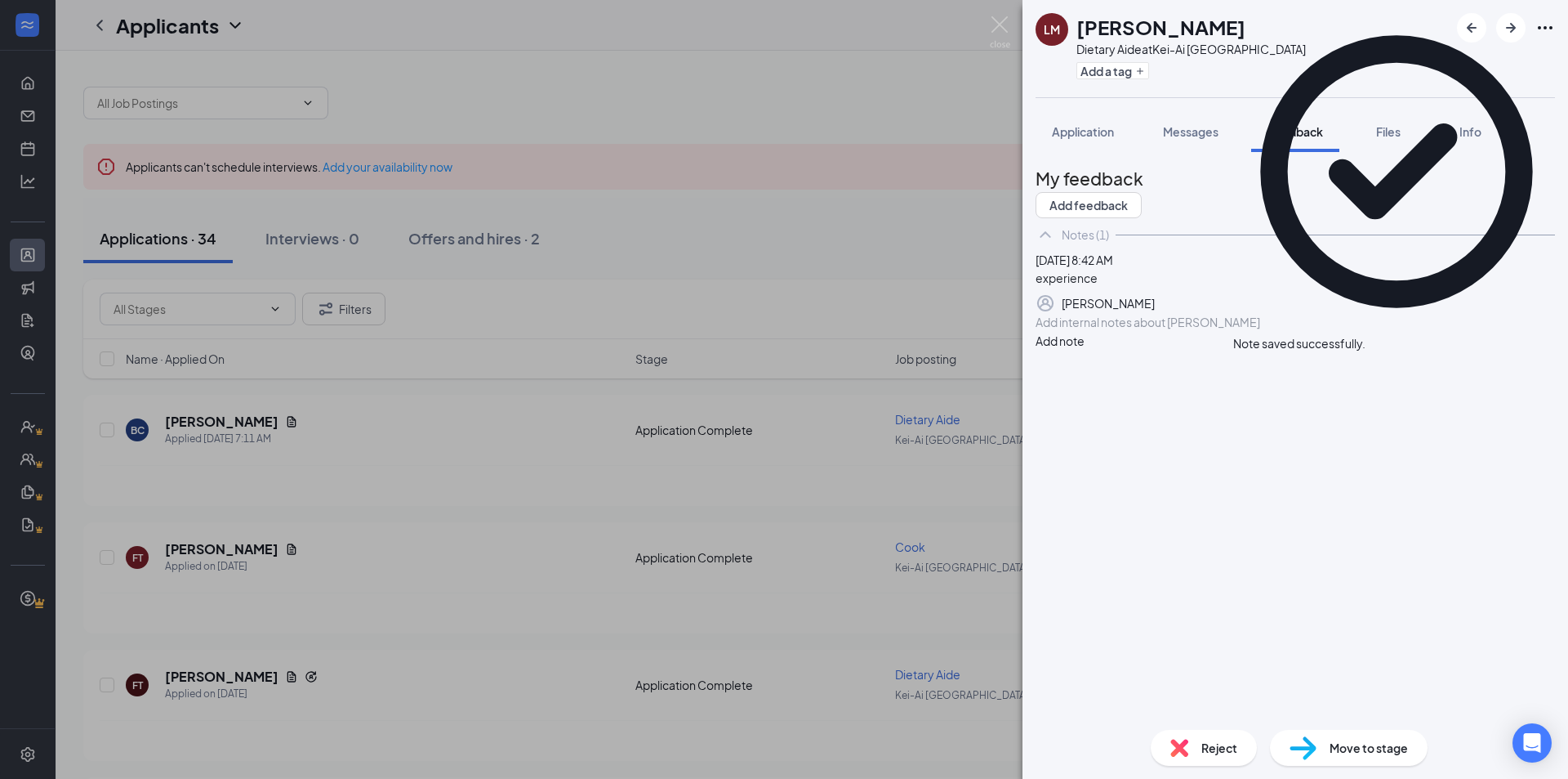
drag, startPoint x: 1539, startPoint y: 10, endPoint x: 1539, endPoint y: 27, distance: 17.0
click at [1539, 16] on div "Note saved successfully." at bounding box center [1396, 180] width 327 height 345
click at [1366, 335] on icon "Cross" at bounding box center [1366, 335] width 0 height 0
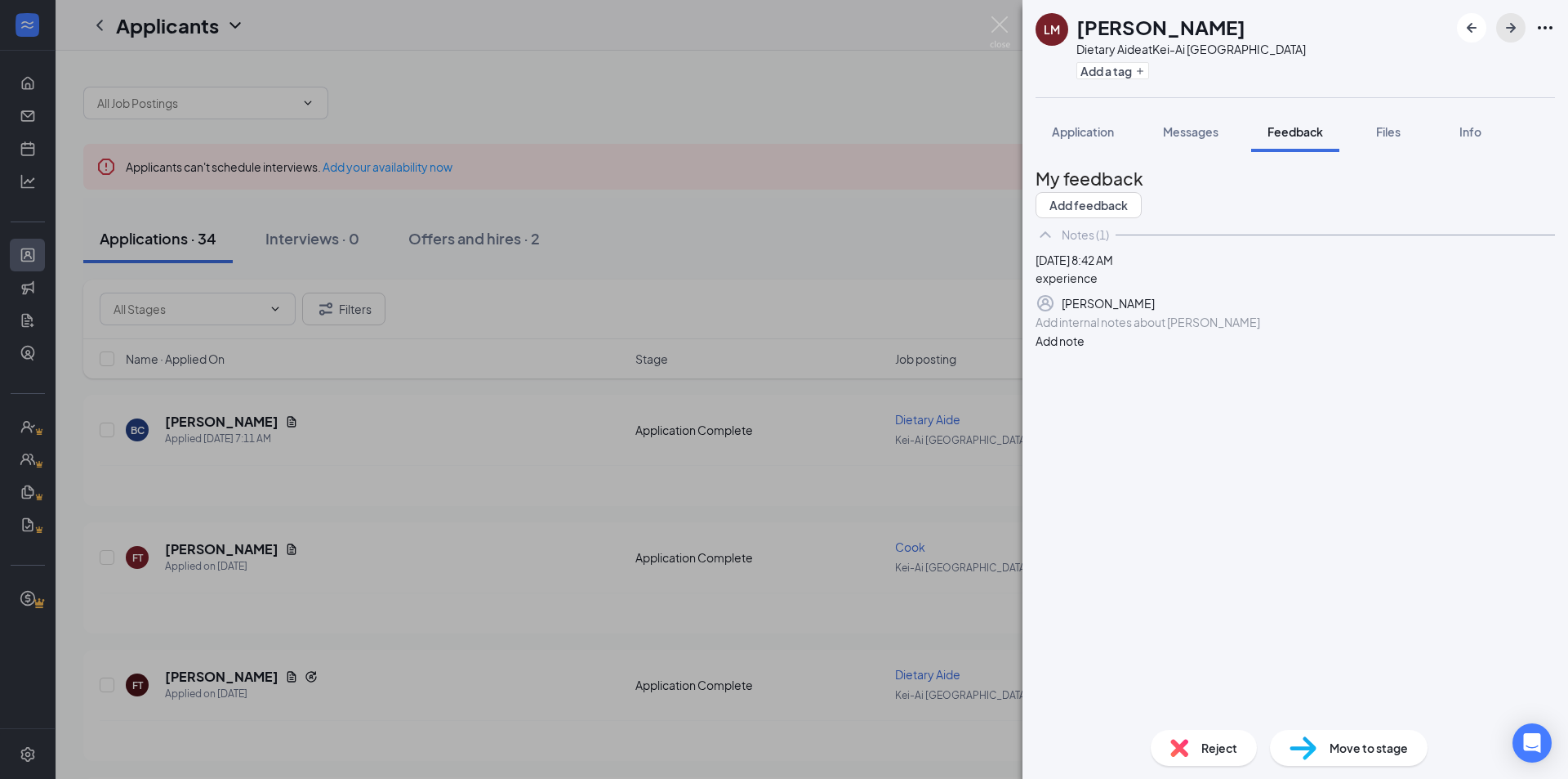
click at [1498, 32] on button "button" at bounding box center [1512, 28] width 30 height 30
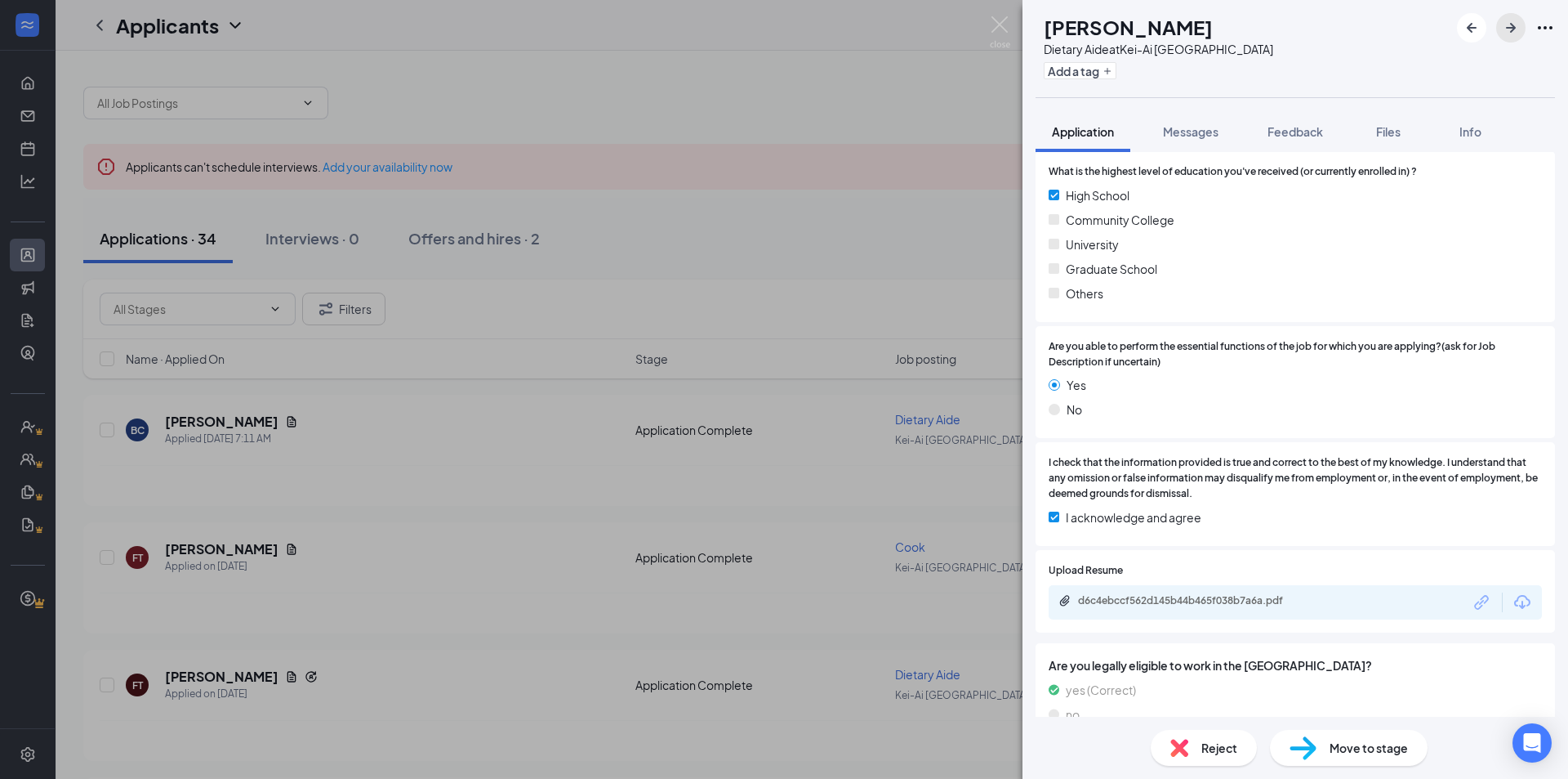
scroll to position [775, 0]
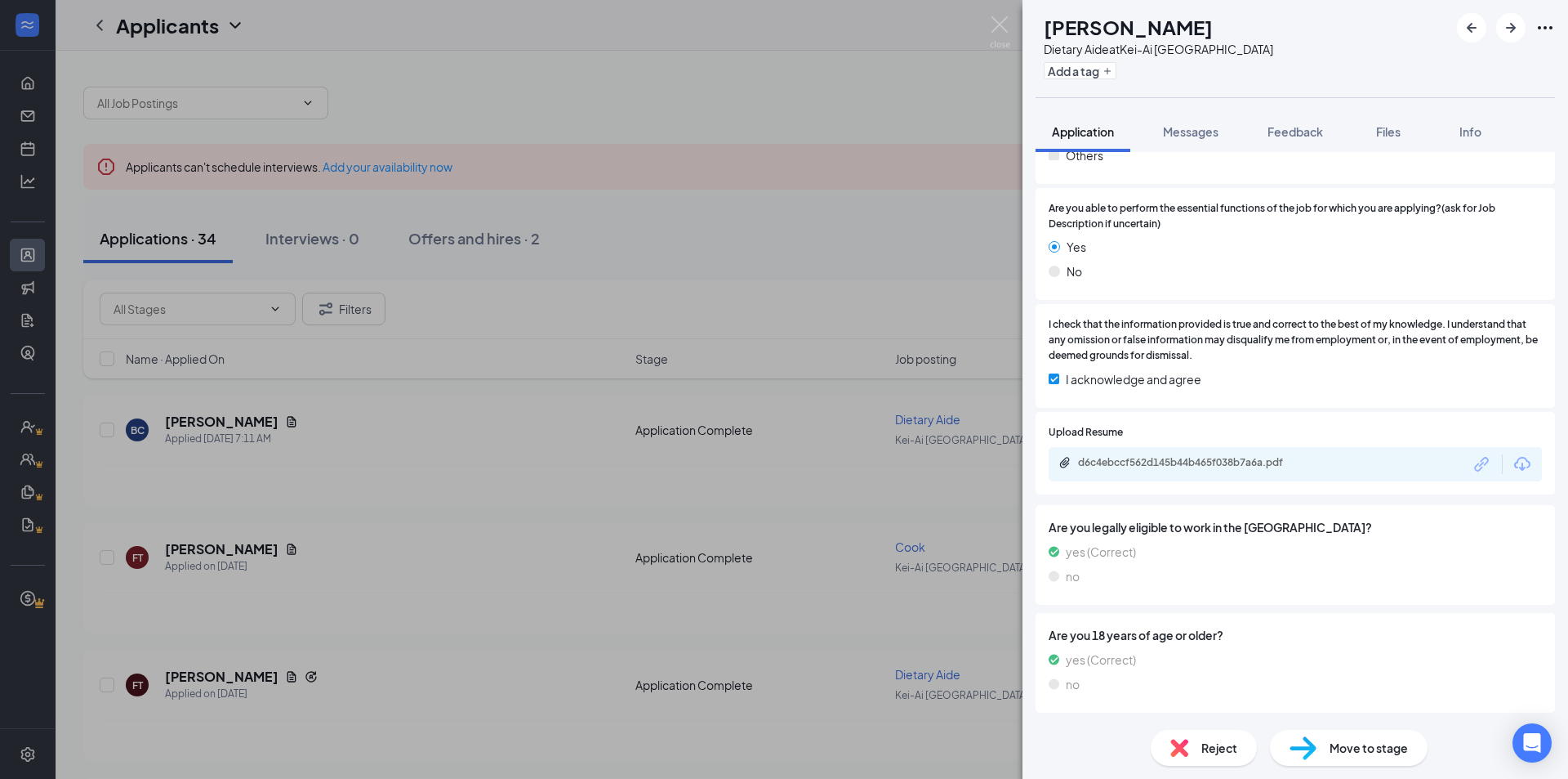
click at [1335, 463] on div "d6c4ebccf562d145b44b465f038b7a6a.pdf" at bounding box center [1296, 464] width 493 height 35
click at [1298, 469] on div "d6c4ebccf562d145b44b465f038b7a6a.pdf" at bounding box center [1191, 464] width 264 height 16
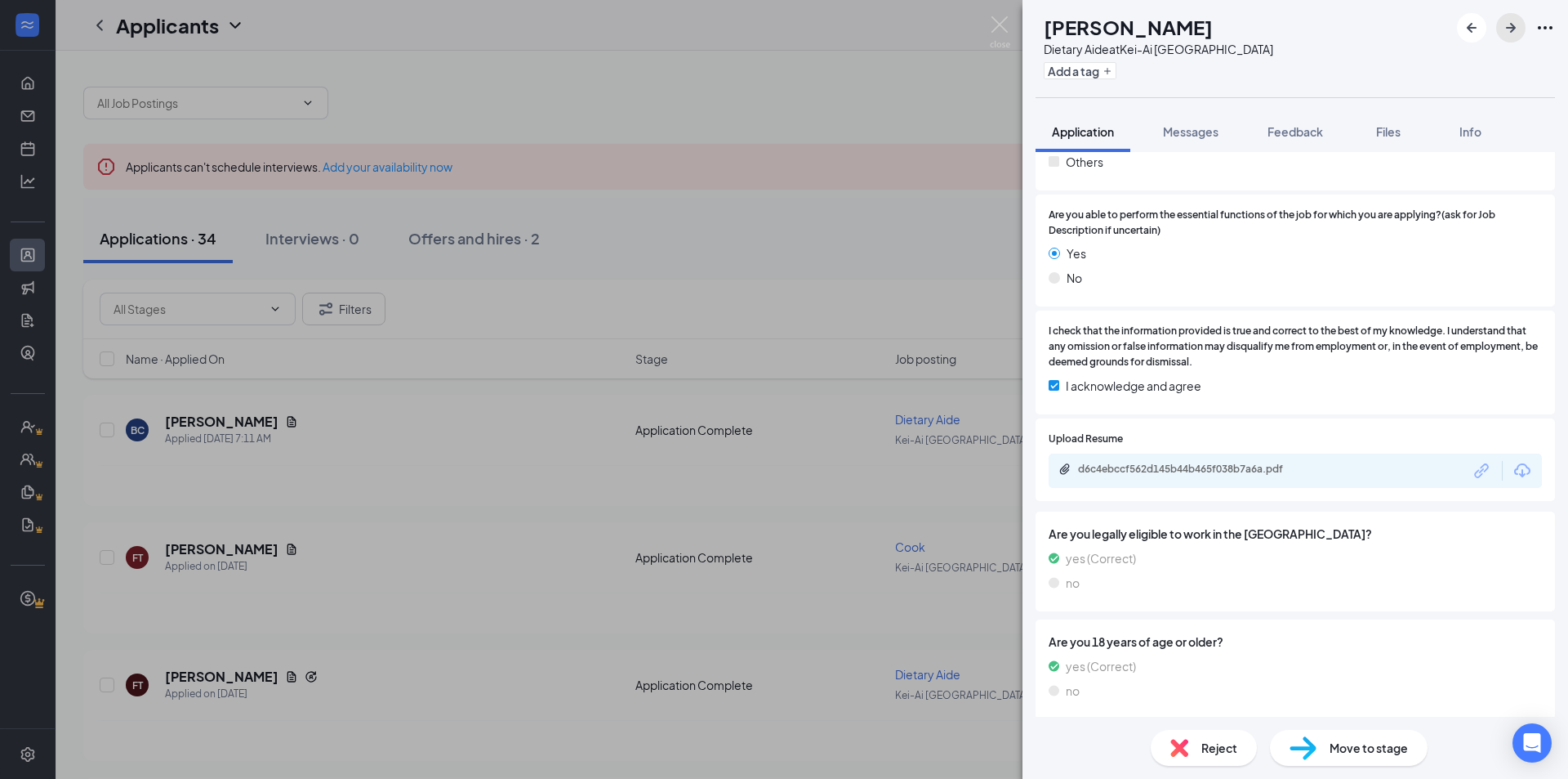
click at [1515, 25] on icon "ArrowRight" at bounding box center [1512, 28] width 20 height 20
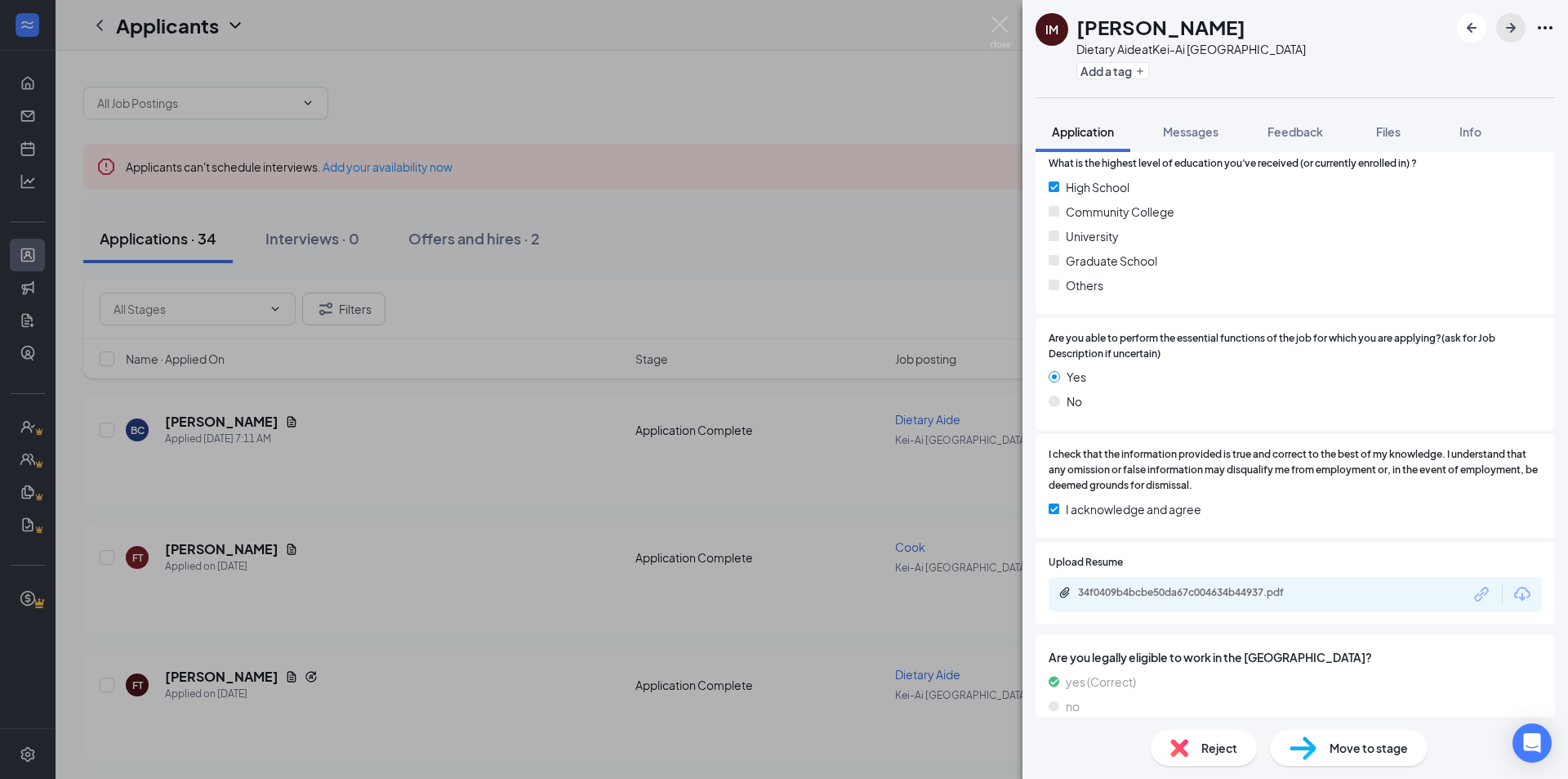
scroll to position [729, 0]
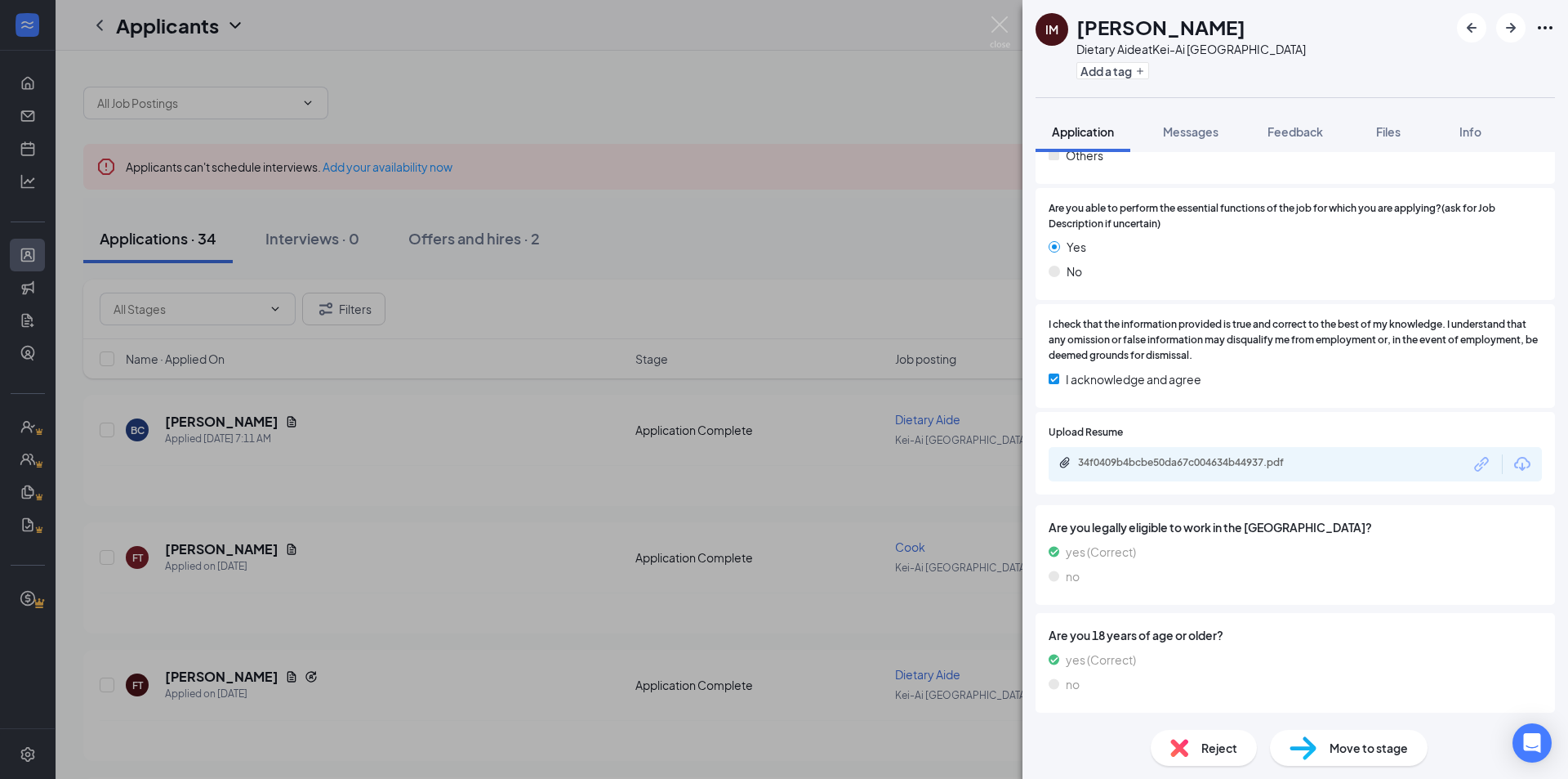
click at [1232, 479] on div "34f0409b4bcbe50da67c004634b44937.pdf" at bounding box center [1296, 464] width 493 height 35
click at [1232, 473] on div "34f0409b4bcbe50da67c004634b44937.pdf" at bounding box center [1296, 464] width 493 height 35
click at [1234, 464] on div "34f0409b4bcbe50da67c004634b44937.pdf" at bounding box center [1193, 462] width 229 height 13
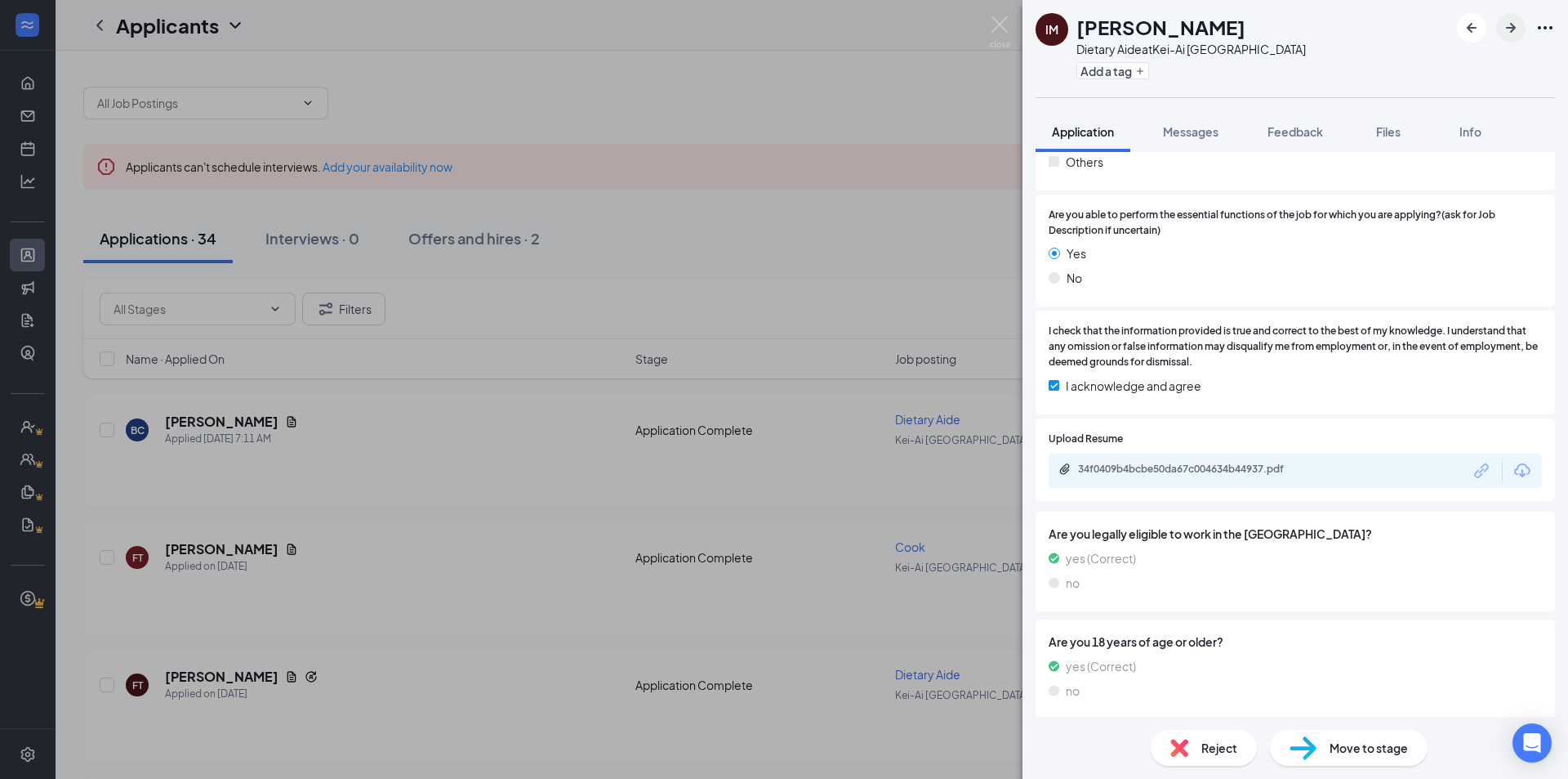
click at [1515, 22] on icon "ArrowRight" at bounding box center [1512, 28] width 20 height 20
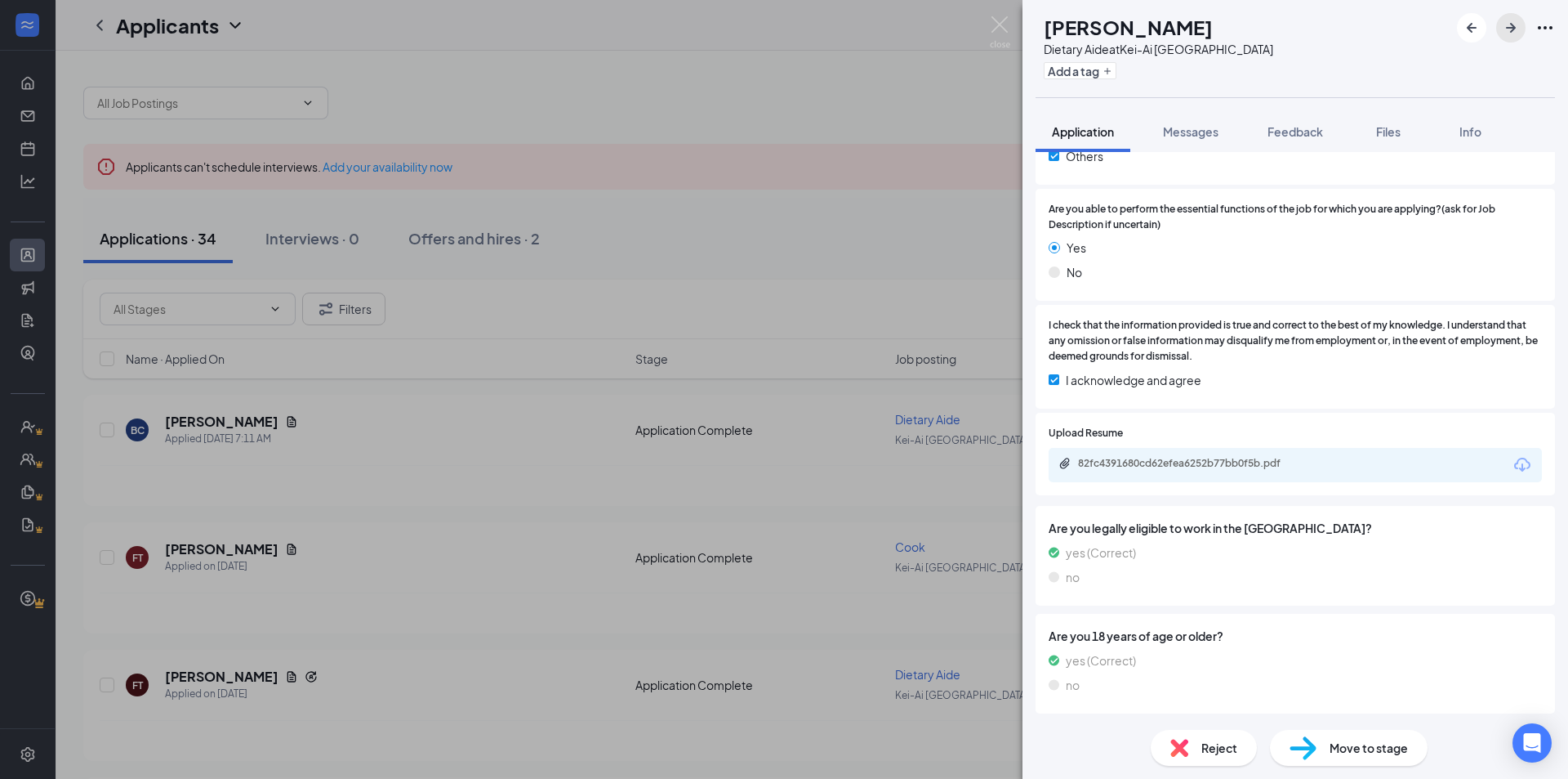
scroll to position [775, 0]
click at [1264, 467] on div "82fc4391680cd62efea6252b77bb0f5b.pdf" at bounding box center [1193, 462] width 229 height 13
